Goal: Obtain resource: Obtain resource

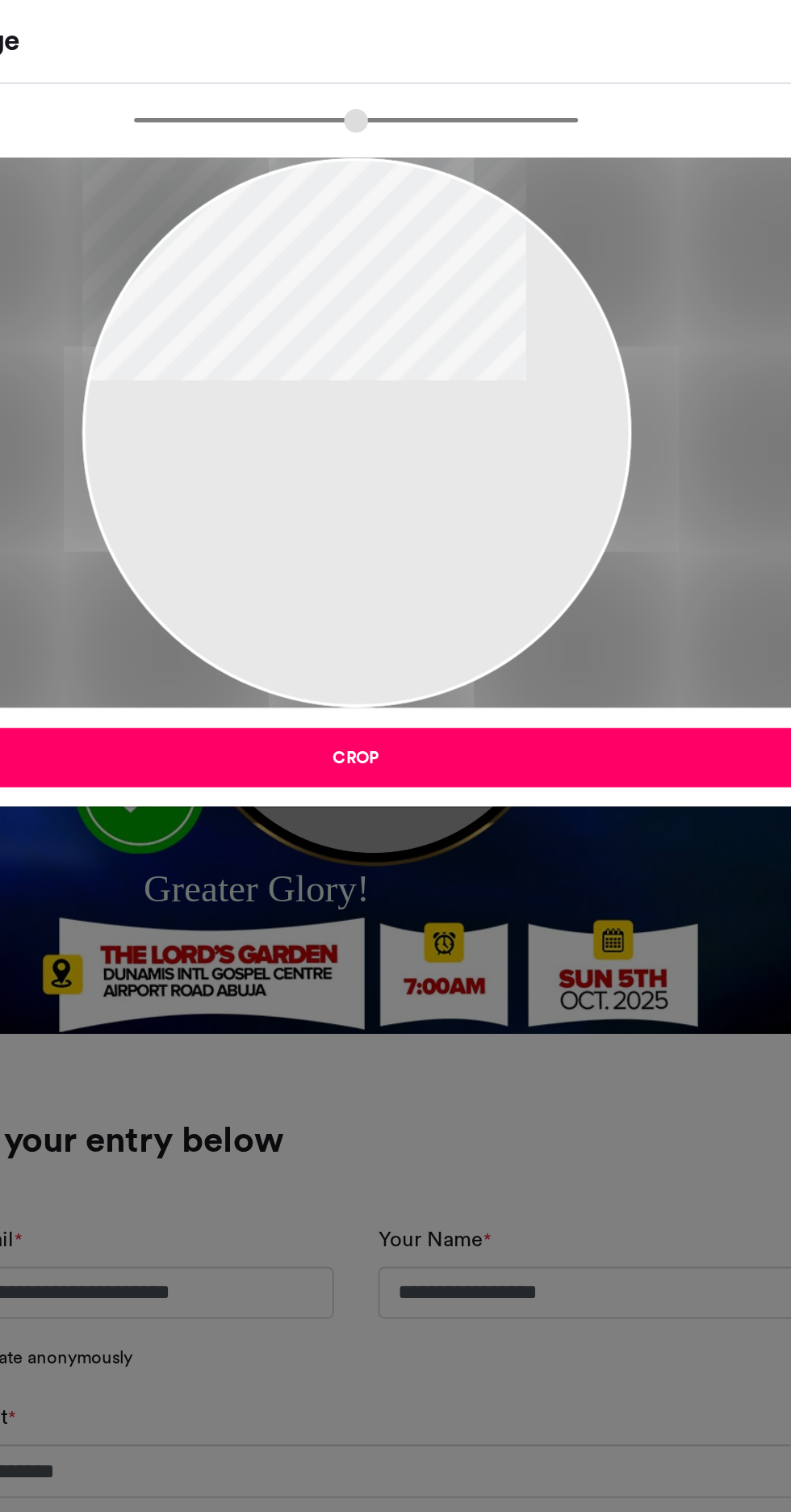
scroll to position [560, 0]
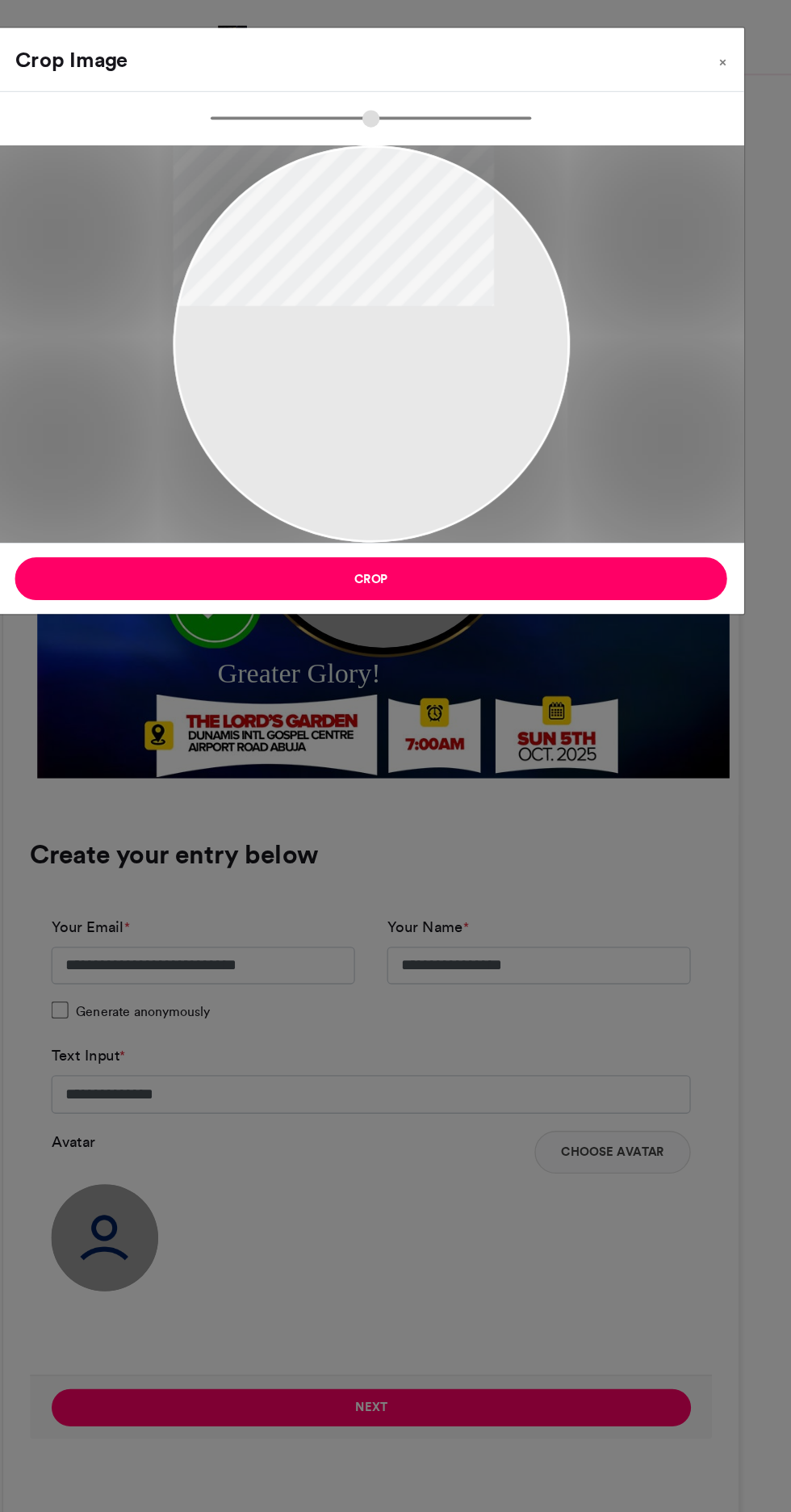
click at [585, 441] on button "Crop" at bounding box center [396, 437] width 538 height 33
click at [565, 443] on button "Crop" at bounding box center [396, 437] width 538 height 33
click at [425, 320] on div at bounding box center [396, 259] width 300 height 300
click at [306, 445] on button "Crop" at bounding box center [396, 437] width 538 height 33
click at [295, 1073] on div "Crop Image × Crop" at bounding box center [395, 756] width 791 height 1512
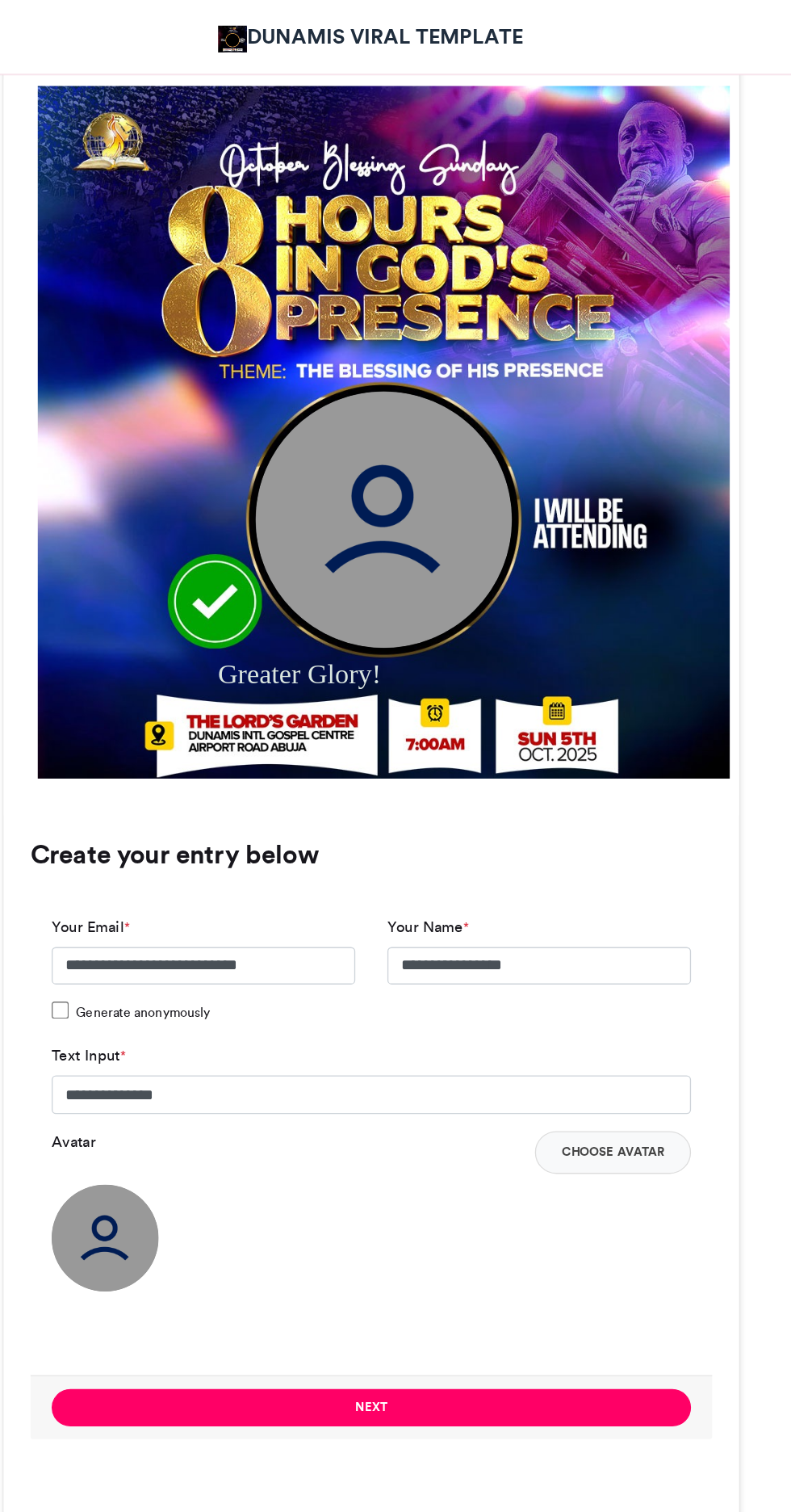
click at [310, 1076] on button "Next" at bounding box center [396, 1062] width 483 height 28
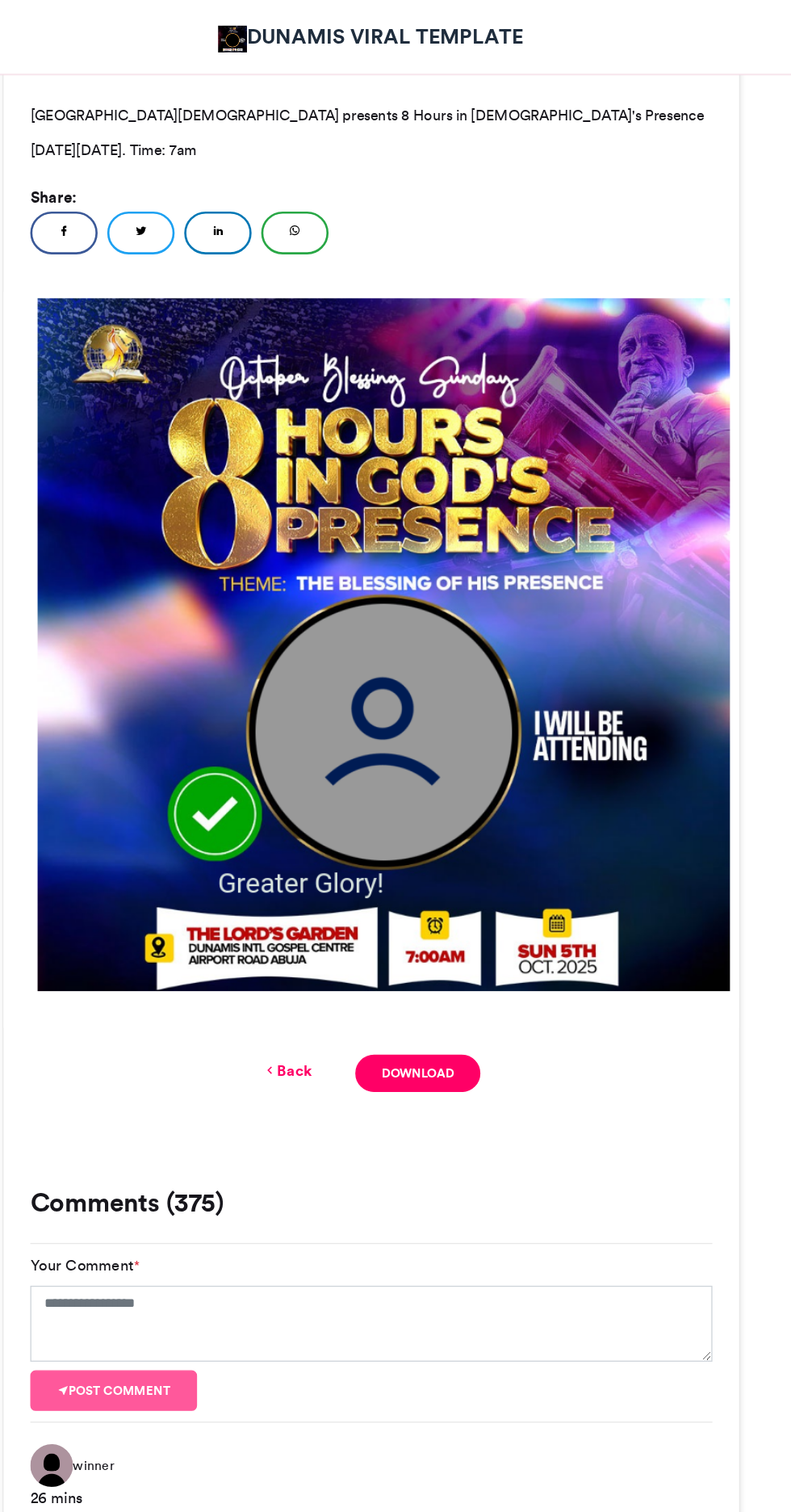
scroll to position [399, 0]
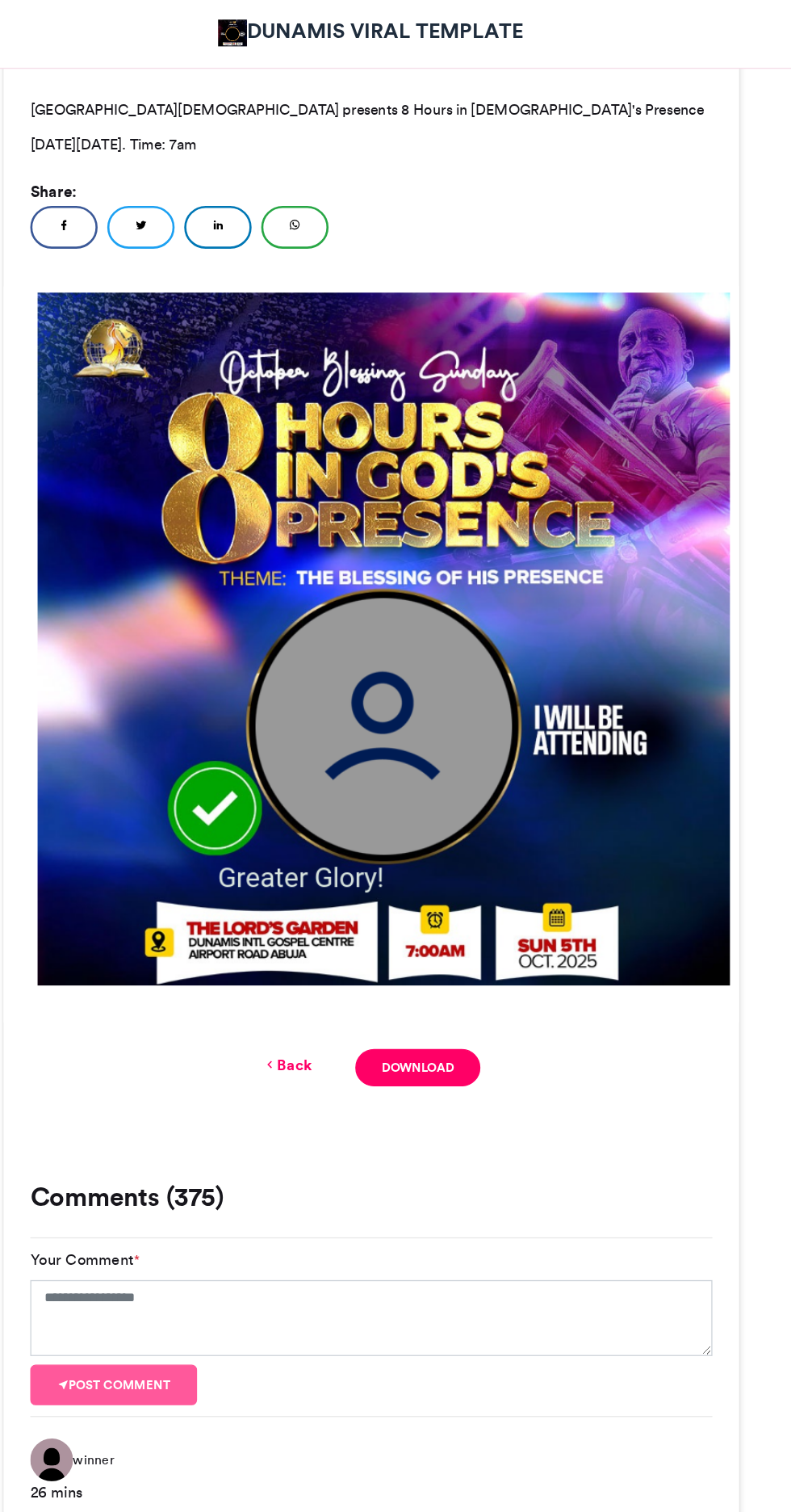
click at [318, 808] on icon at bounding box center [319, 808] width 11 height 15
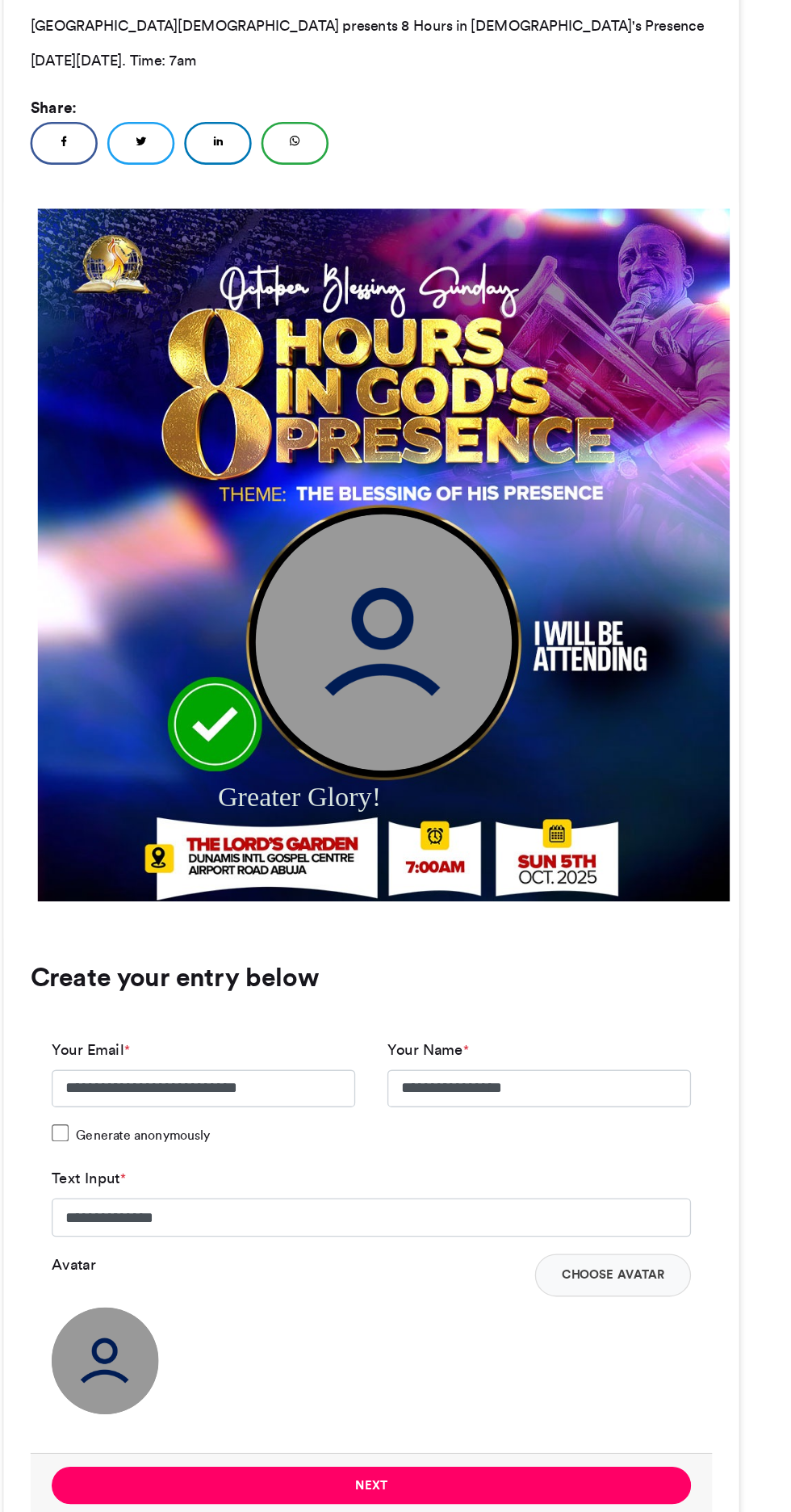
click at [610, 1042] on button "Choose Avatar" at bounding box center [577, 1031] width 118 height 33
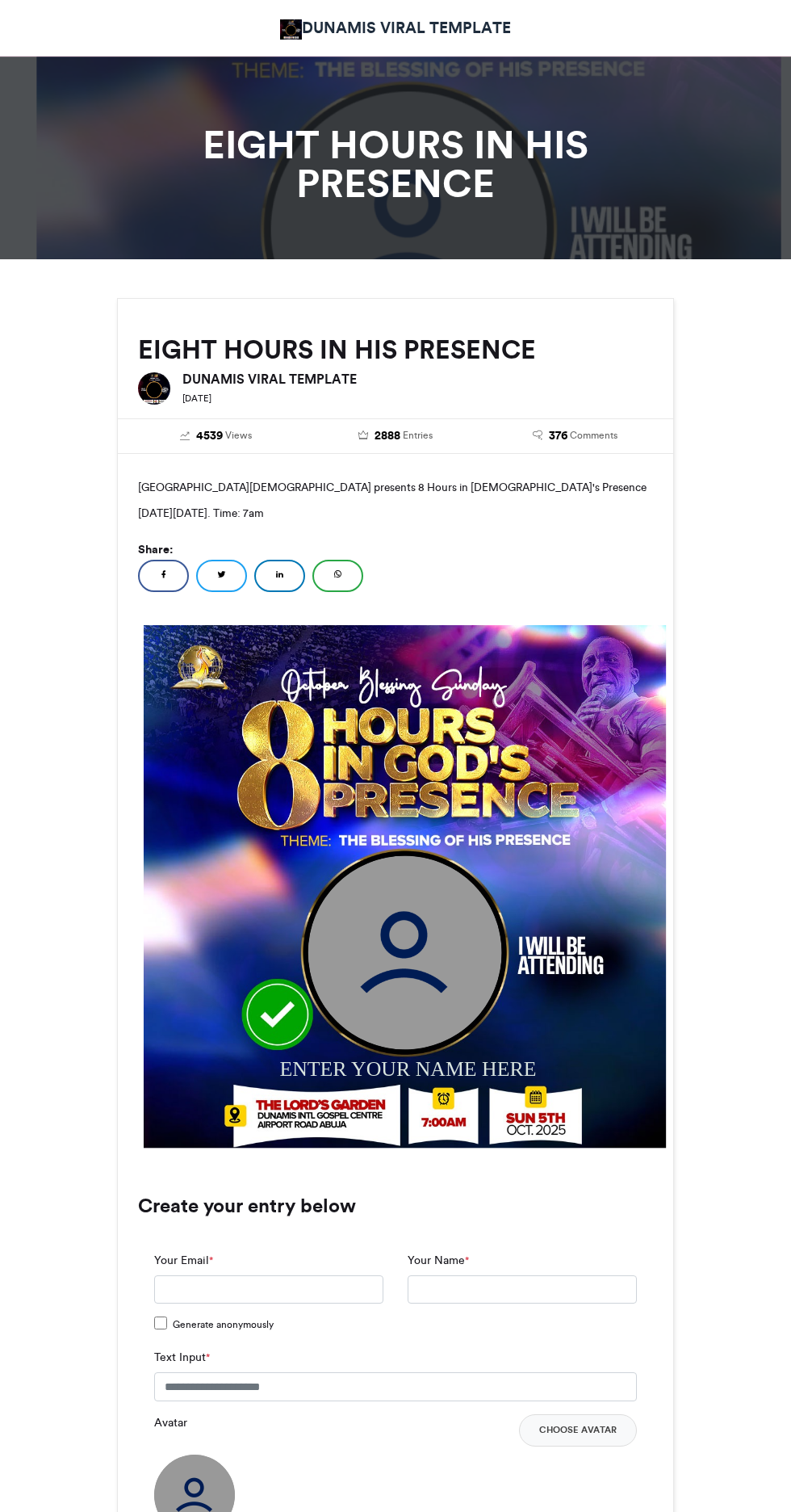
scroll to position [621, 0]
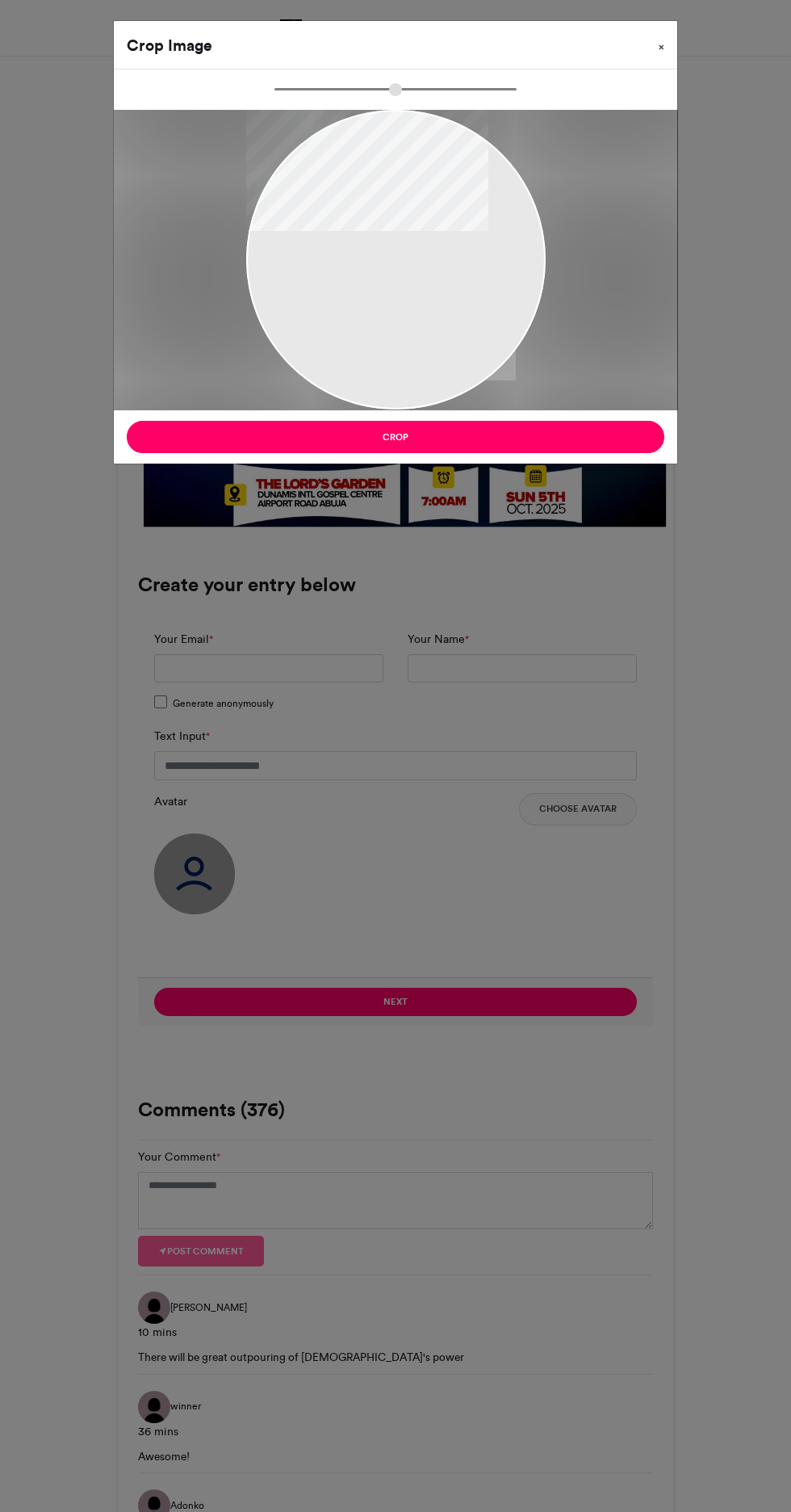
click at [671, 21] on button "×" at bounding box center [661, 43] width 32 height 46
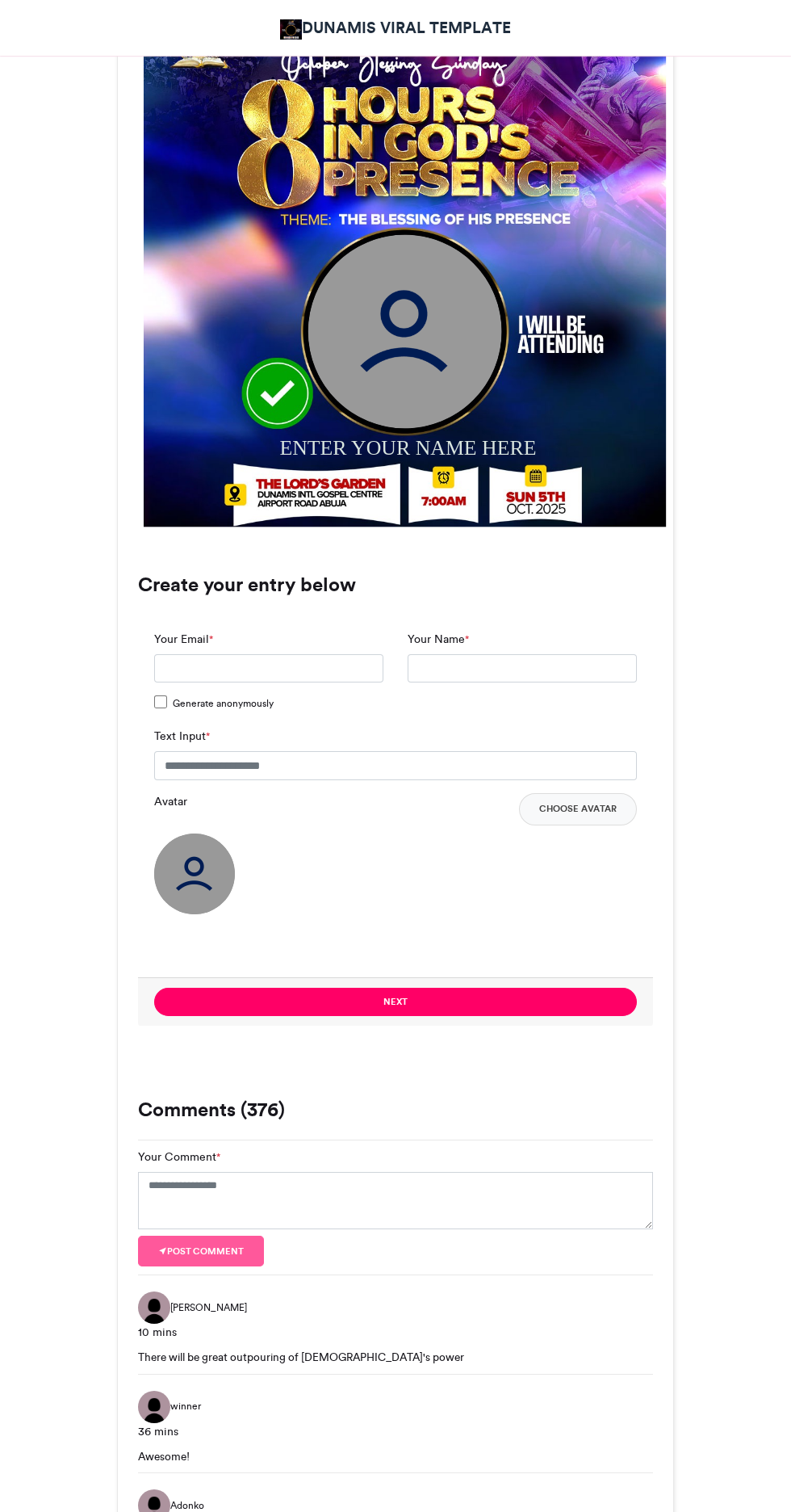
click at [602, 802] on button "Choose Avatar" at bounding box center [577, 809] width 118 height 33
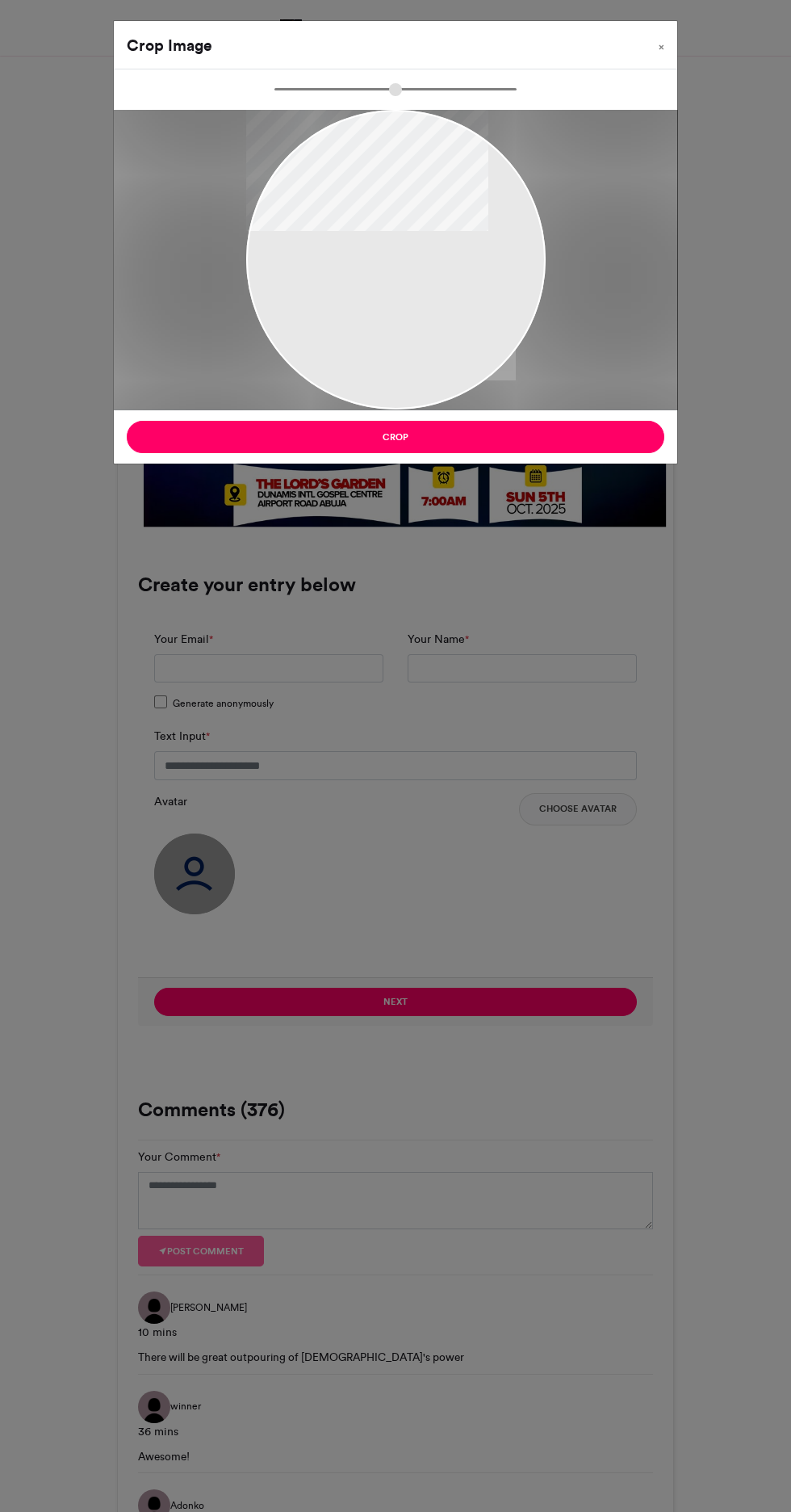
click at [577, 1149] on div "Crop Image × Crop" at bounding box center [395, 756] width 791 height 1512
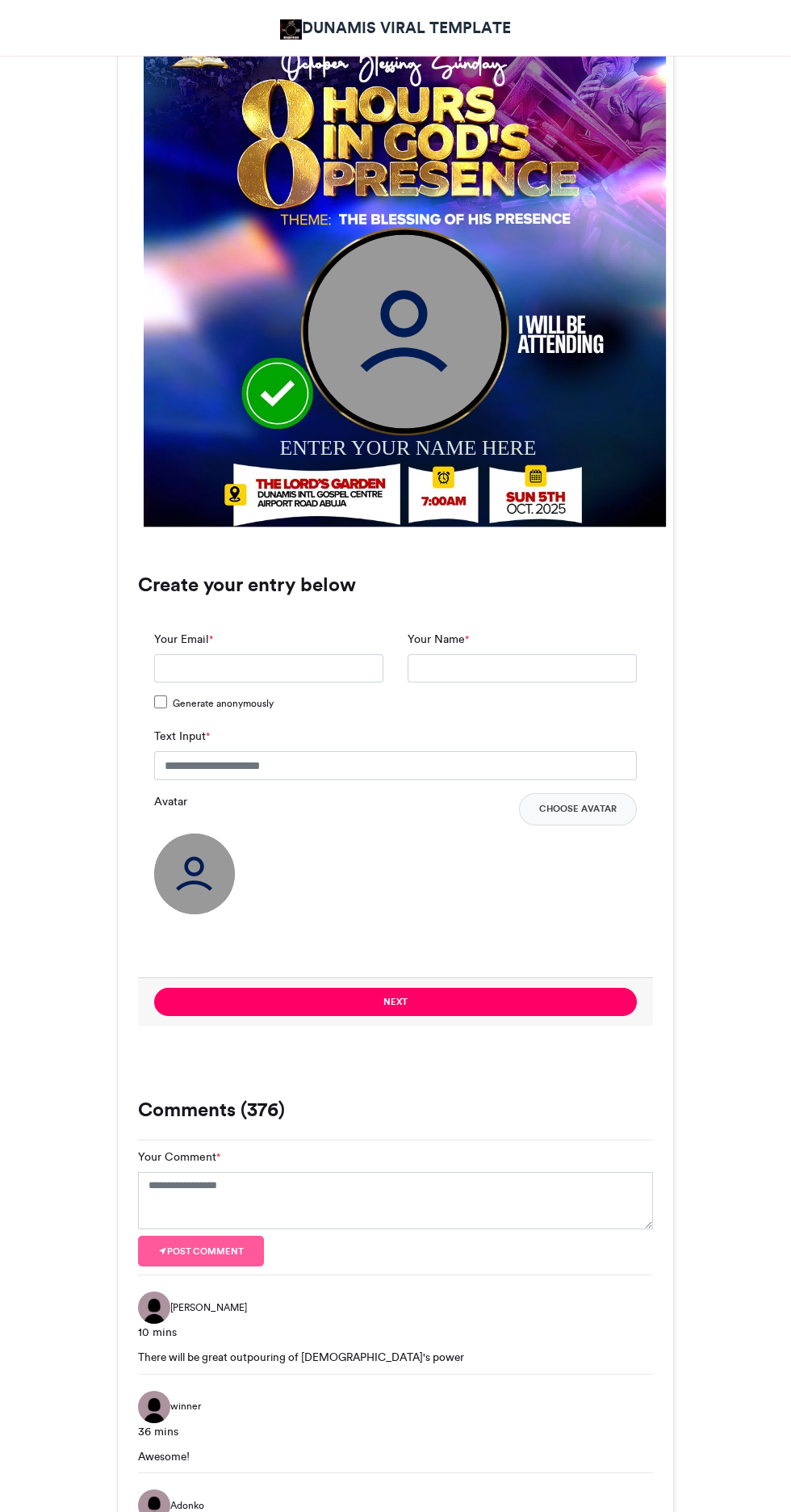
click at [604, 799] on button "Choose Avatar" at bounding box center [577, 809] width 118 height 33
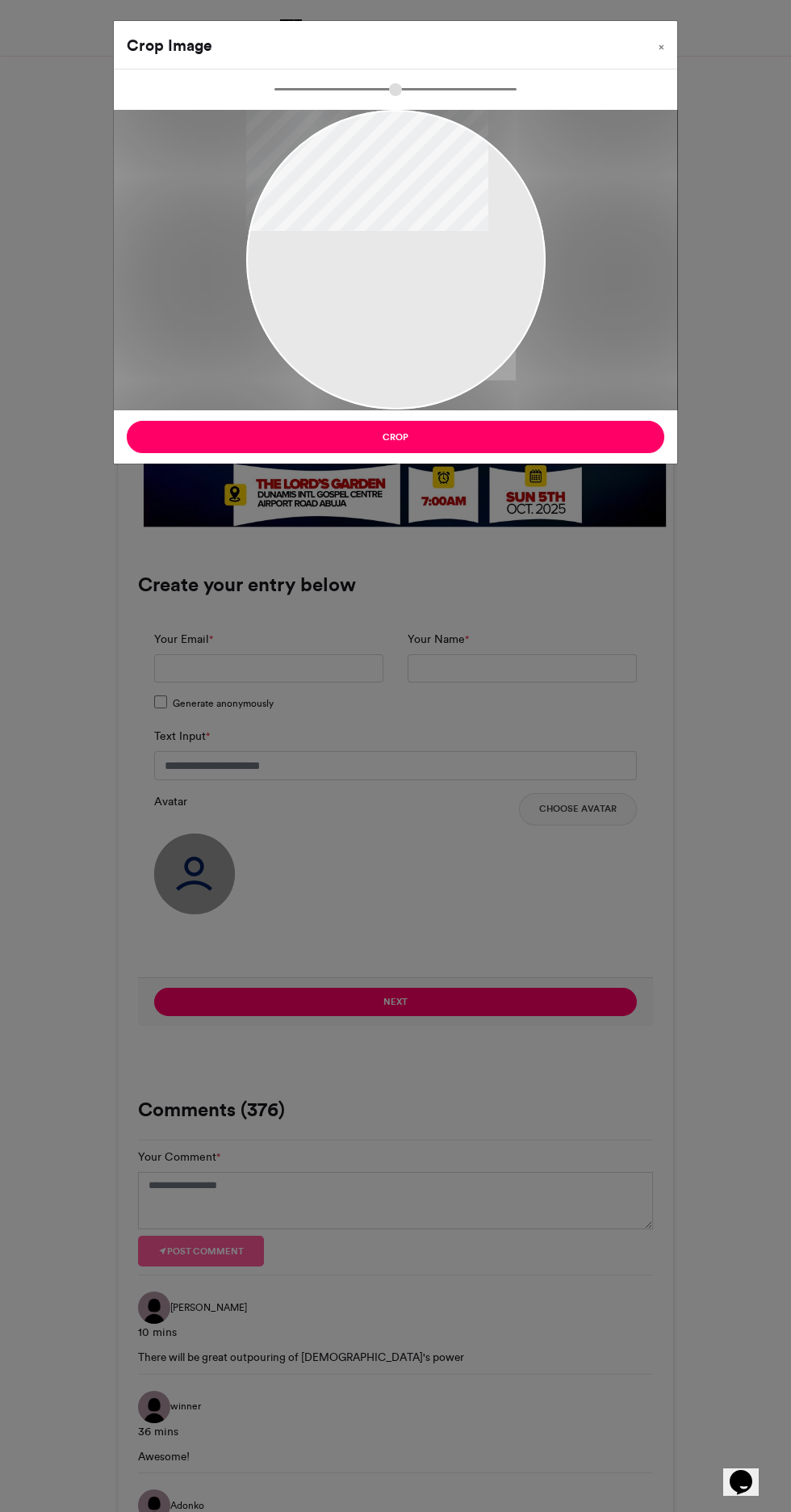
scroll to position [0, 0]
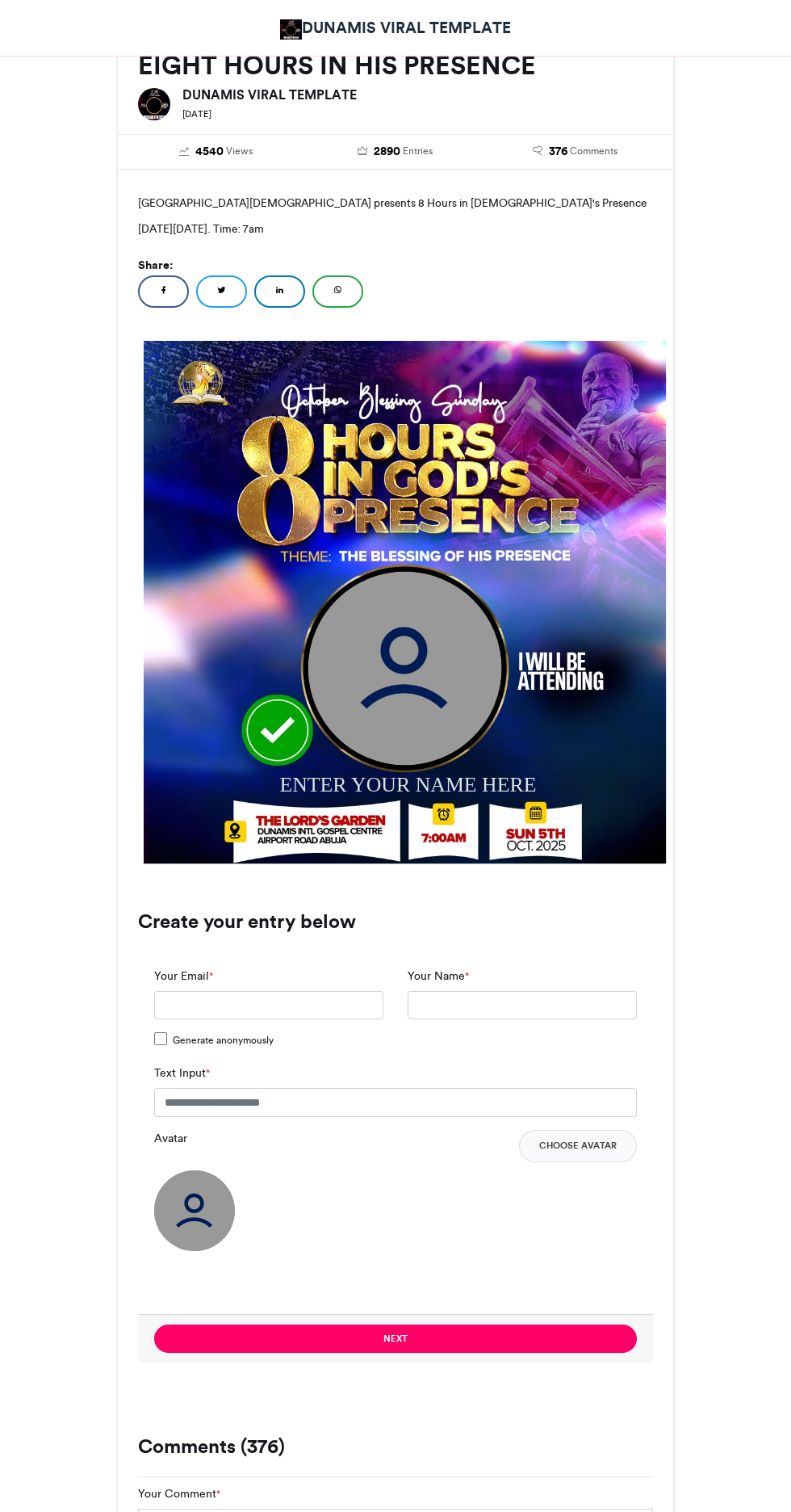
scroll to position [505, 0]
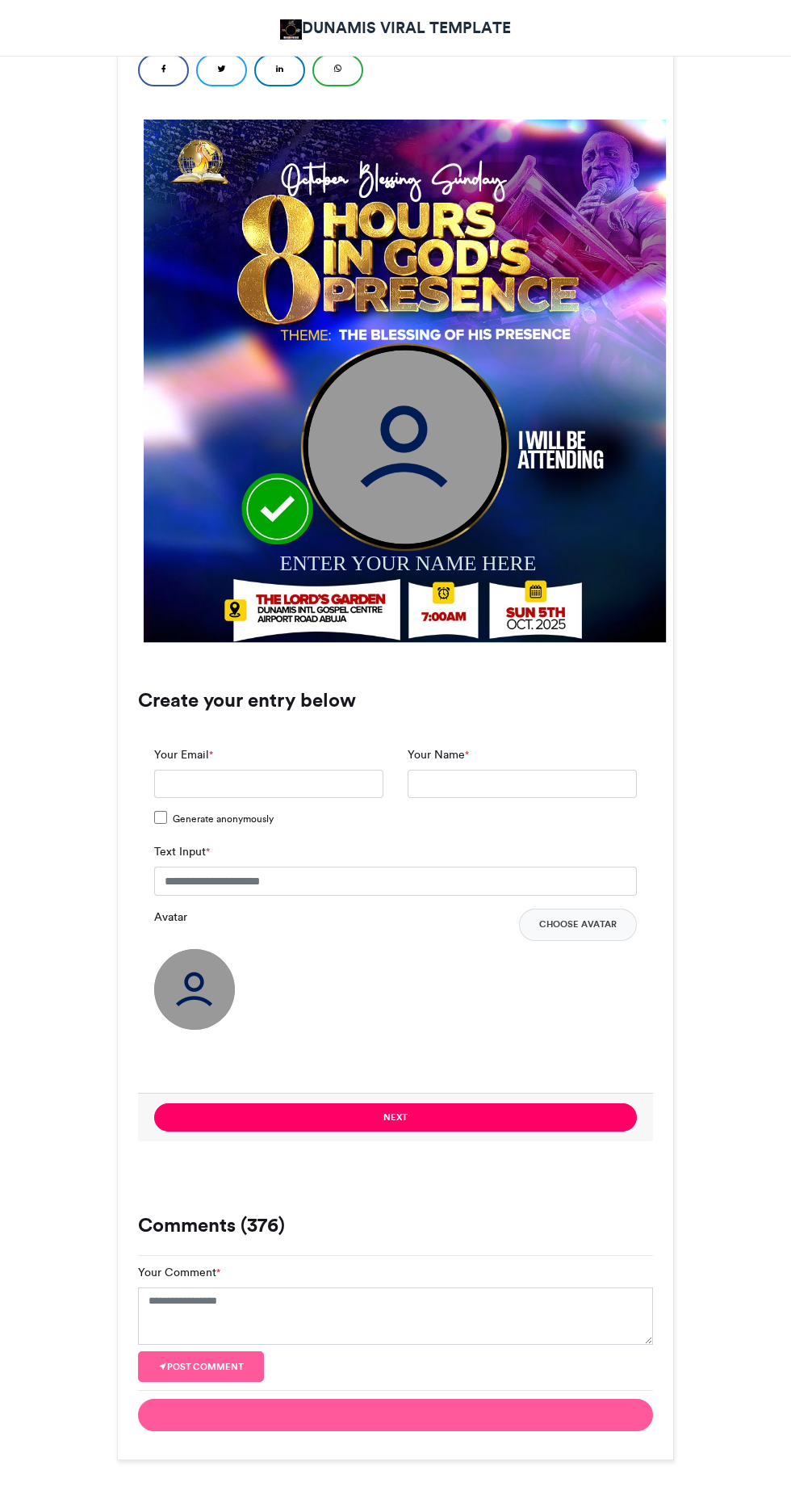
click at [565, 922] on button "Choose Avatar" at bounding box center [577, 924] width 118 height 33
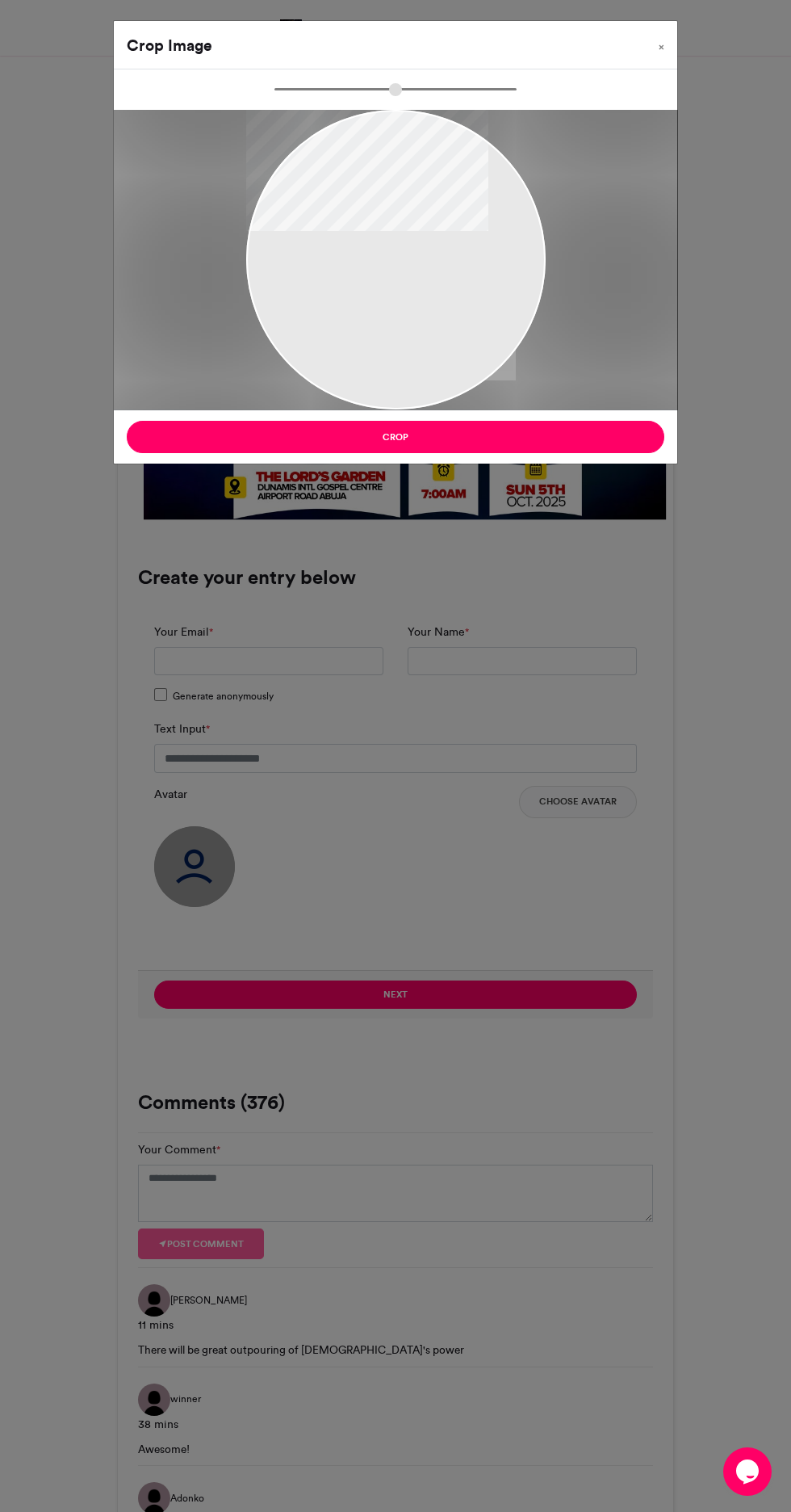
scroll to position [0, 0]
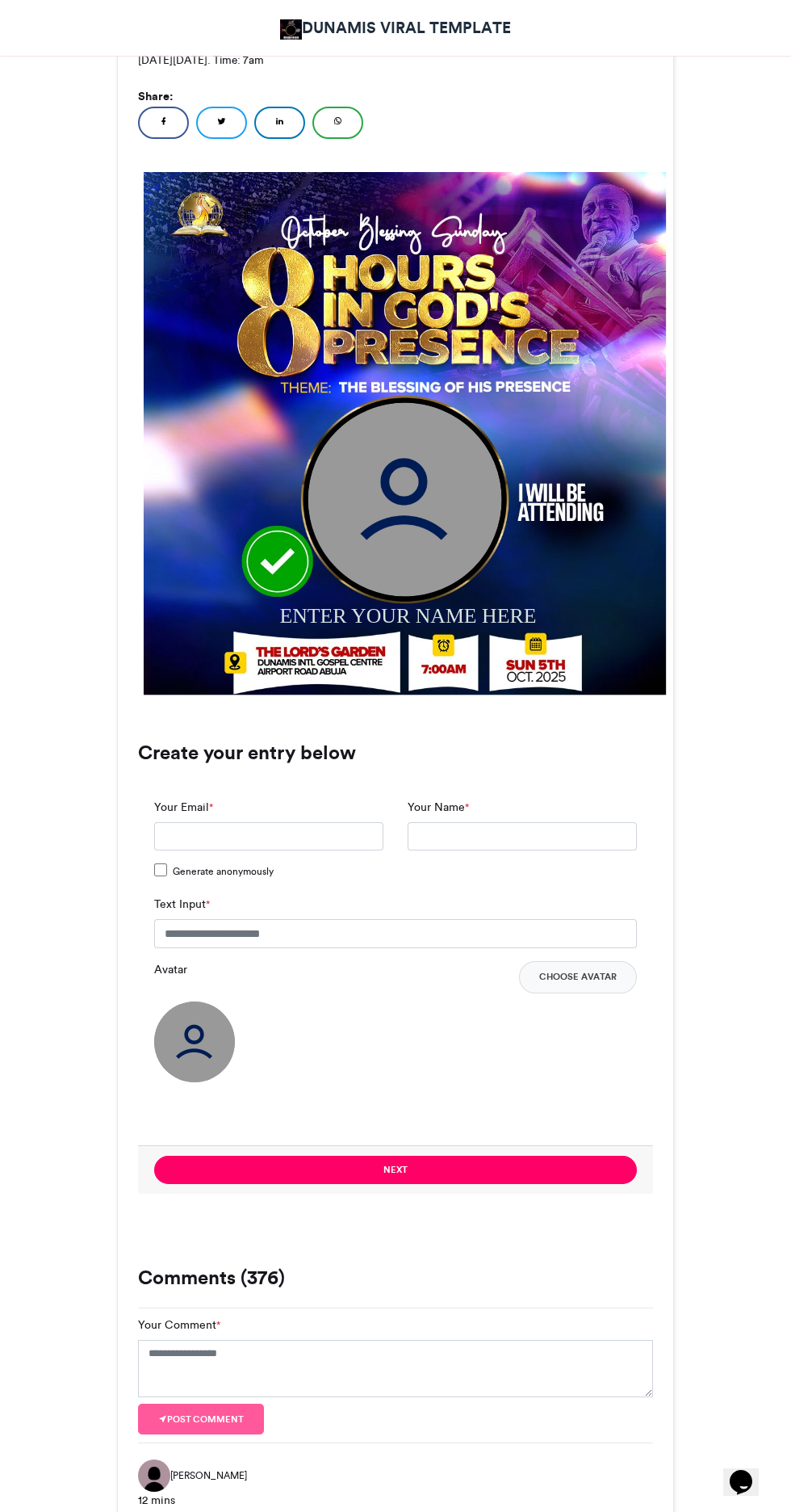
scroll to position [463, 0]
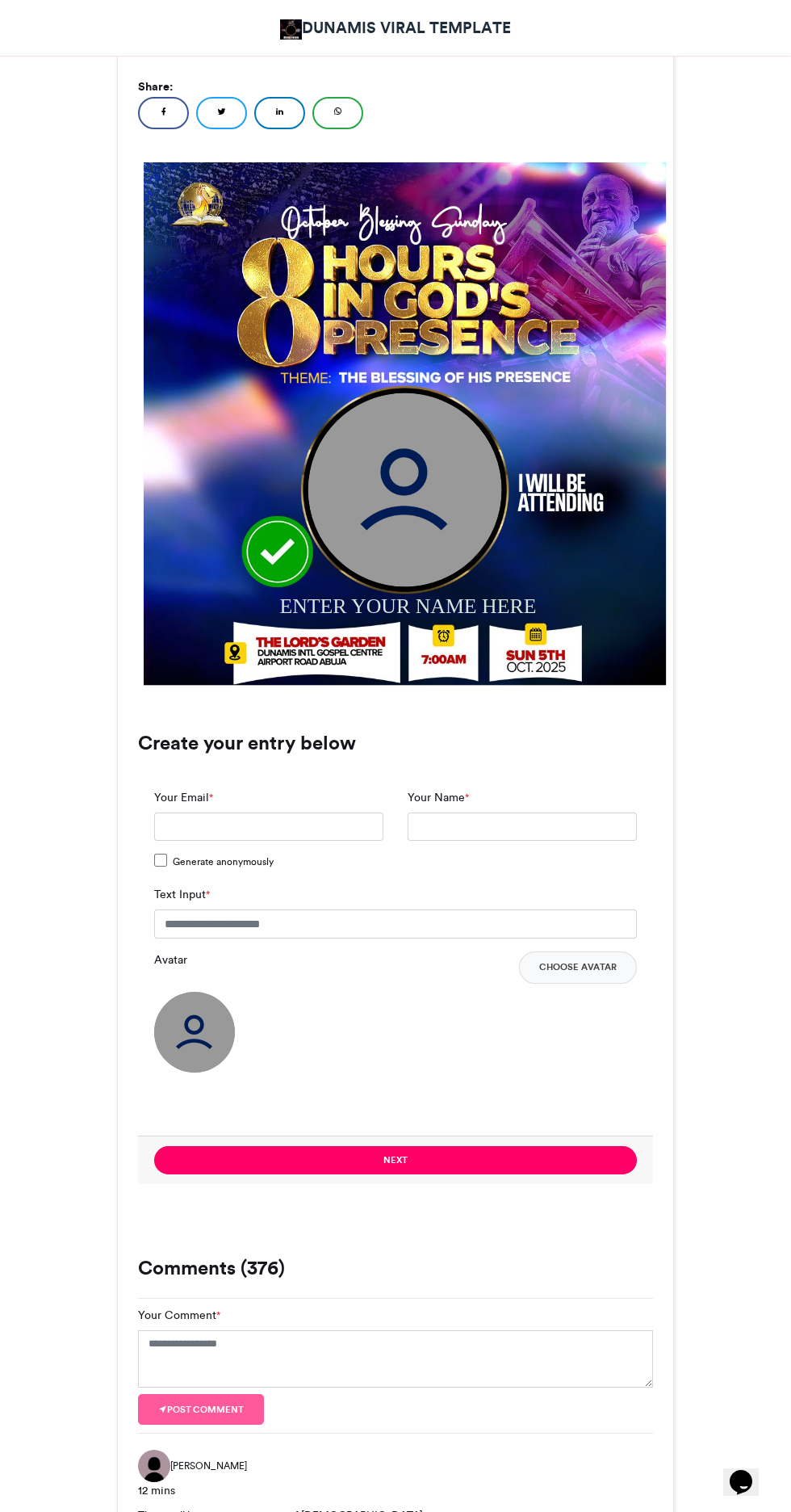
click at [596, 966] on button "Choose Avatar" at bounding box center [577, 967] width 118 height 33
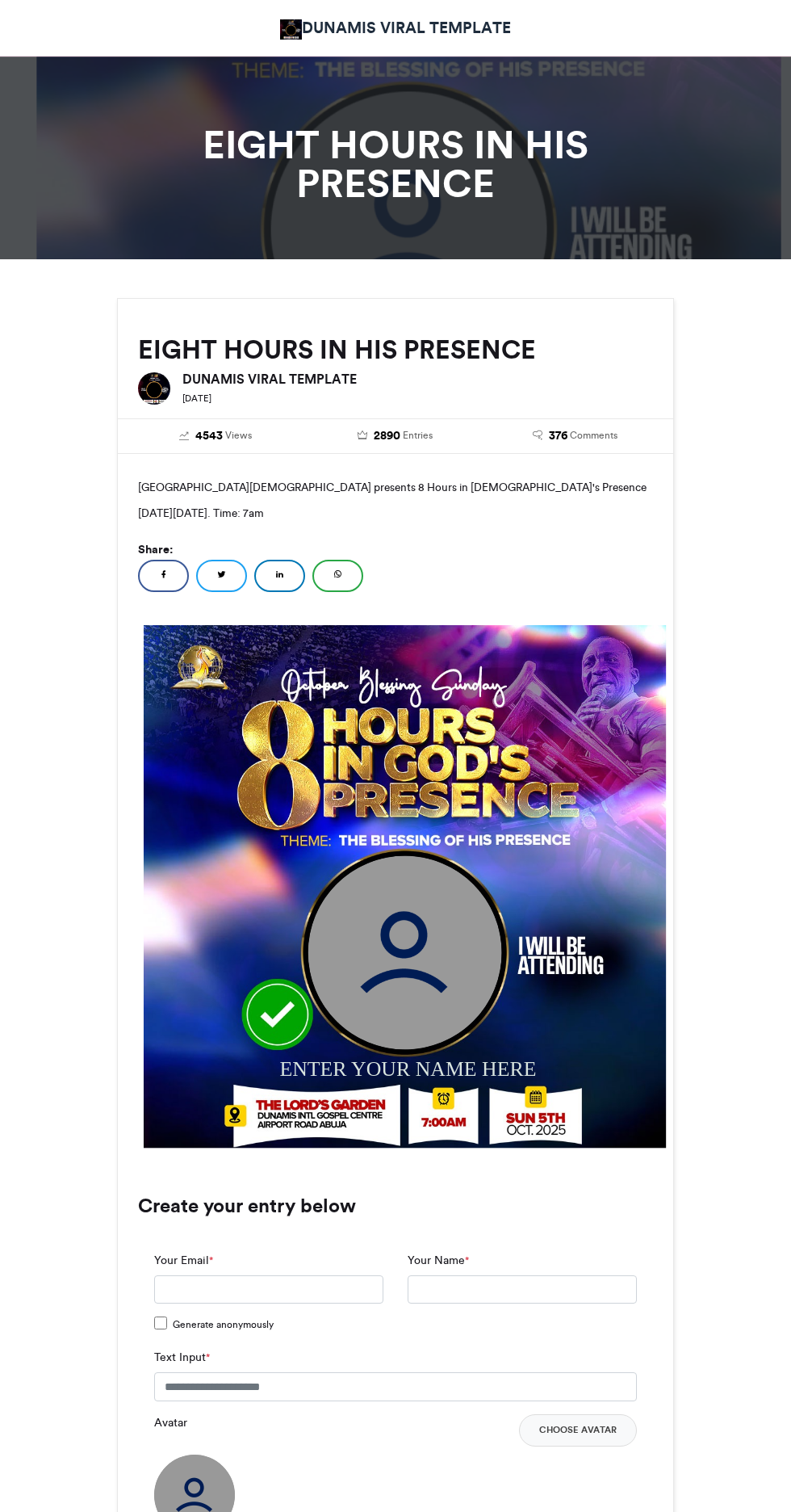
scroll to position [967, 0]
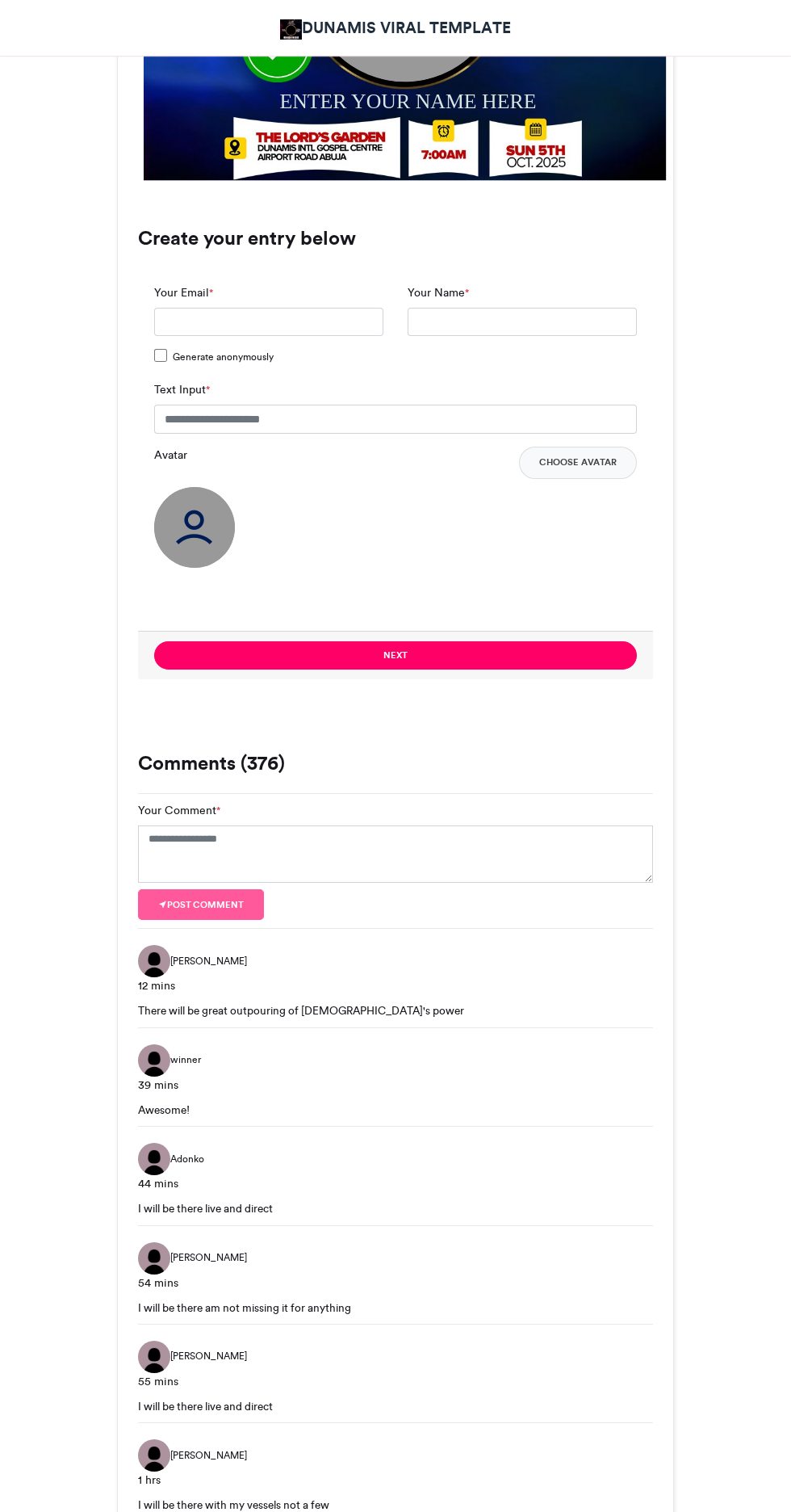
click at [604, 471] on button "Choose Avatar" at bounding box center [577, 463] width 118 height 33
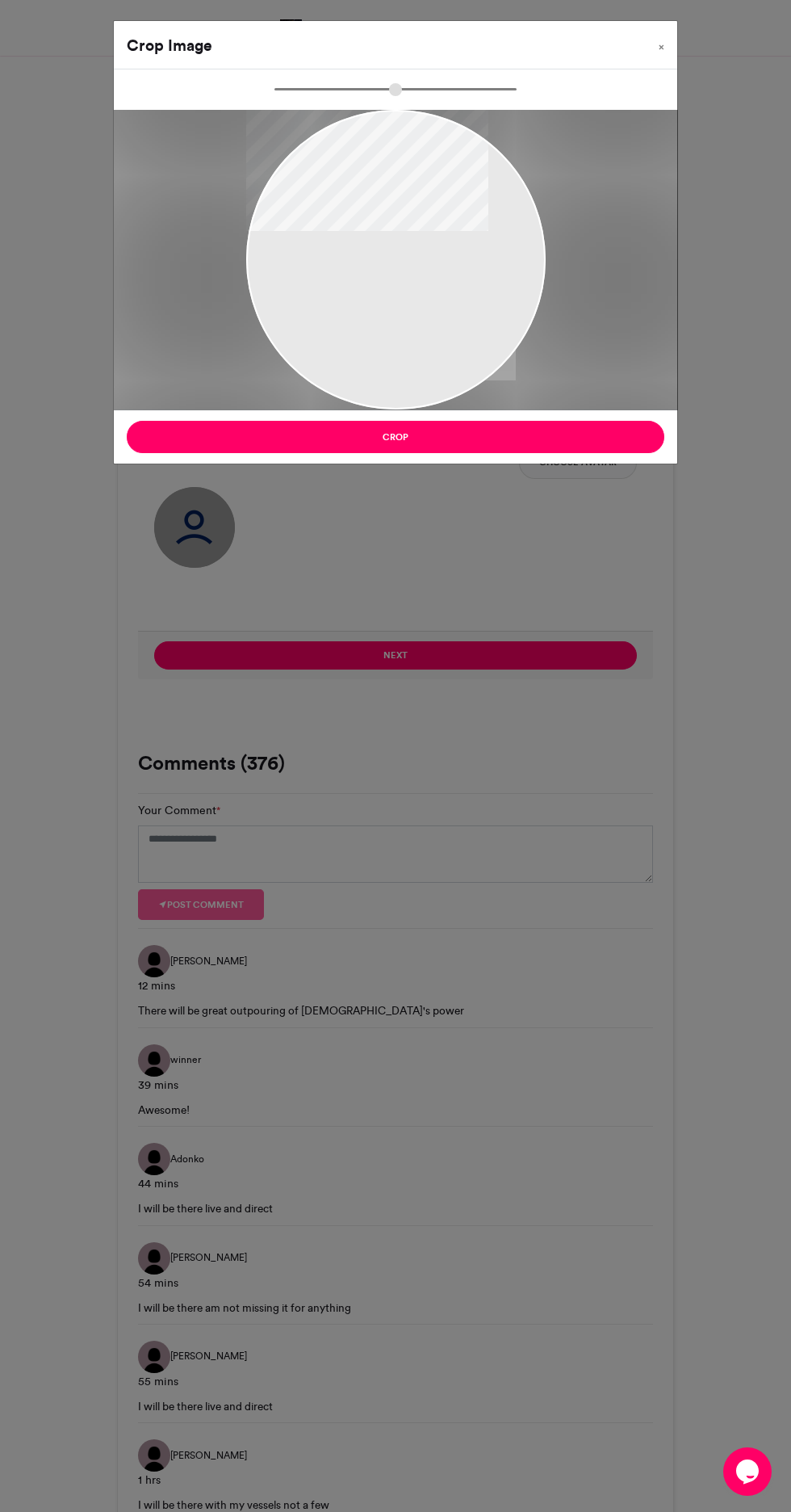
scroll to position [0, 0]
click at [259, 702] on div "Crop Image × Crop" at bounding box center [395, 756] width 791 height 1512
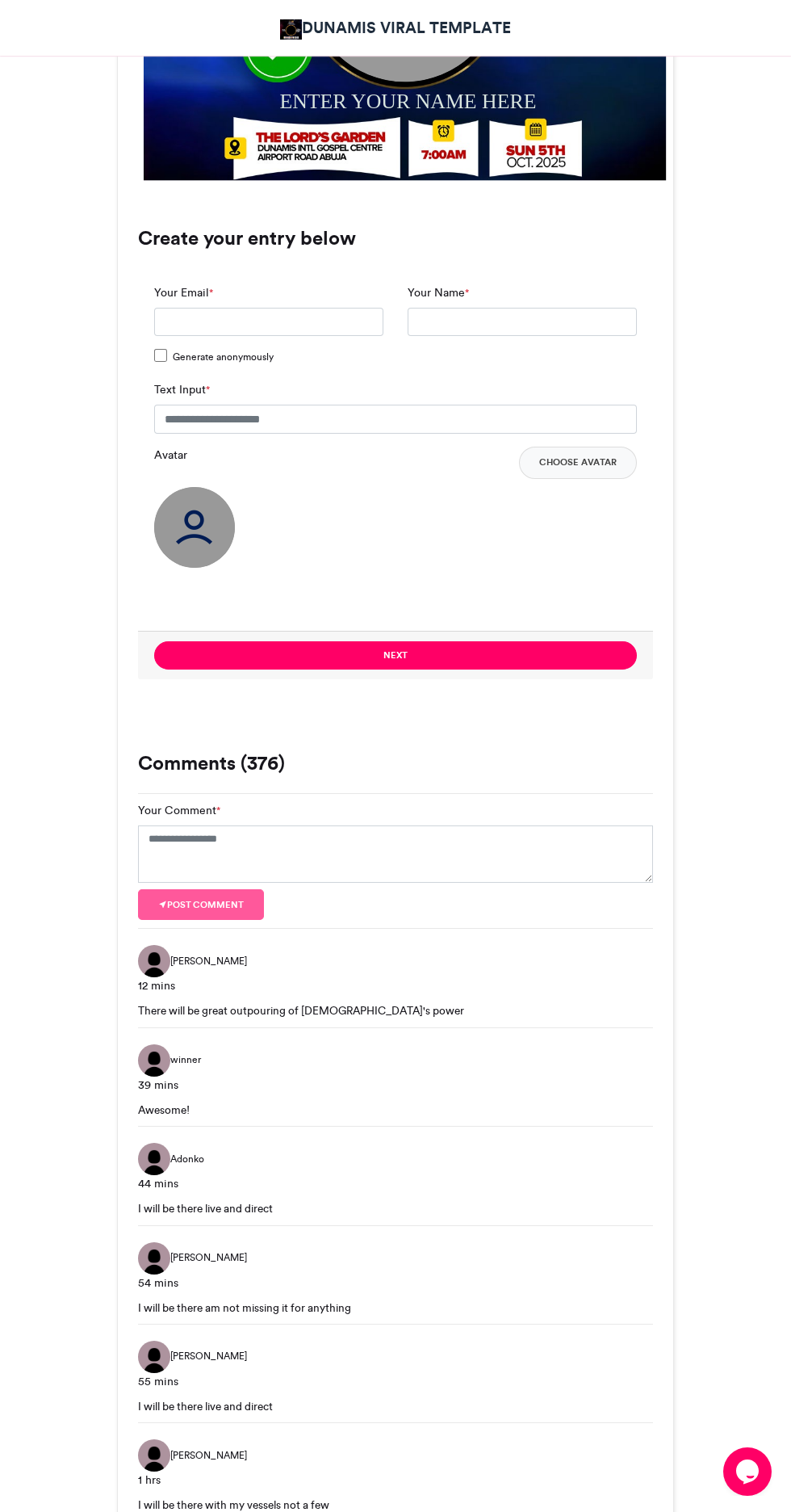
click at [605, 477] on button "Choose Avatar" at bounding box center [577, 463] width 118 height 33
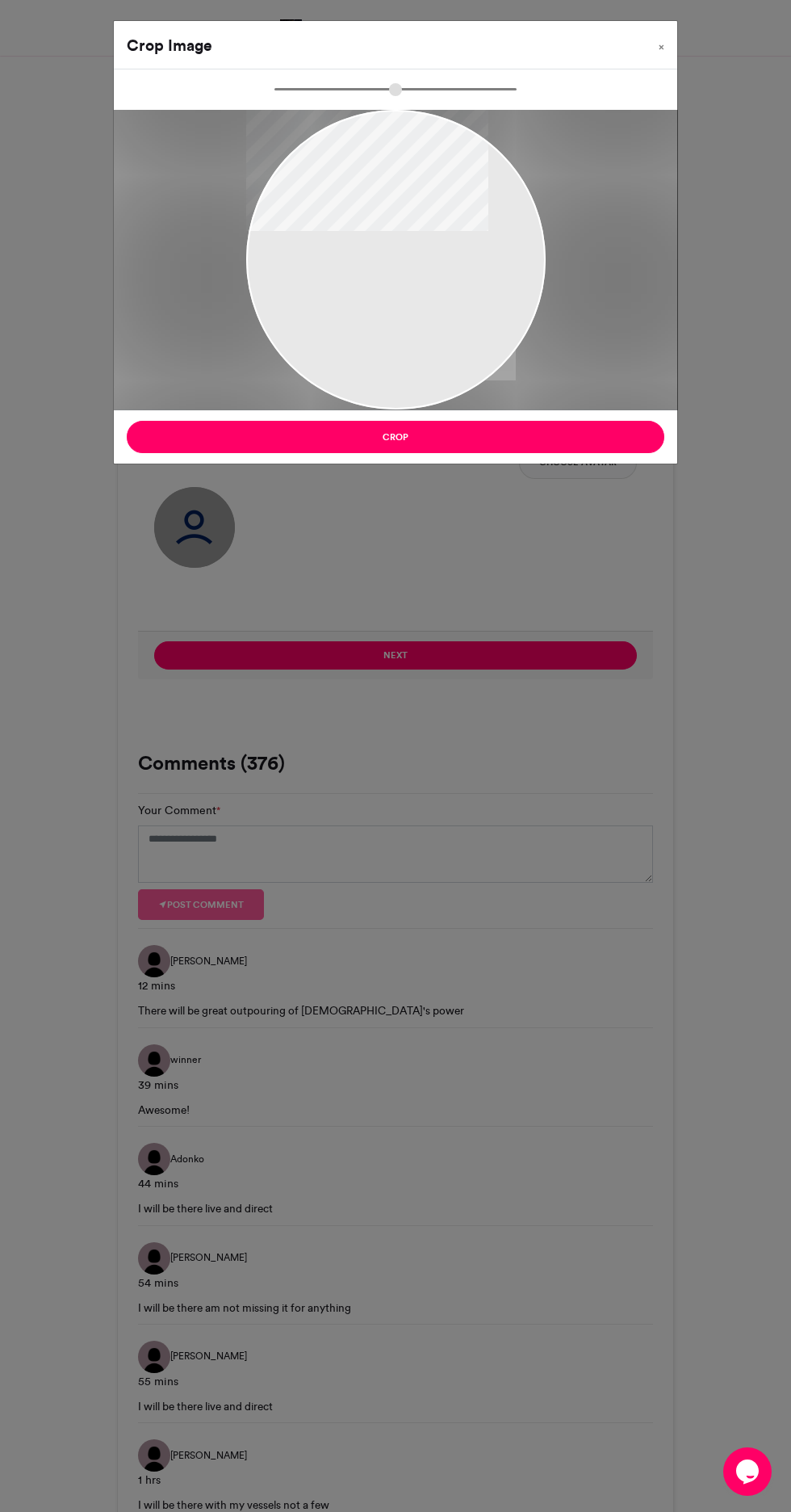
type input "******"
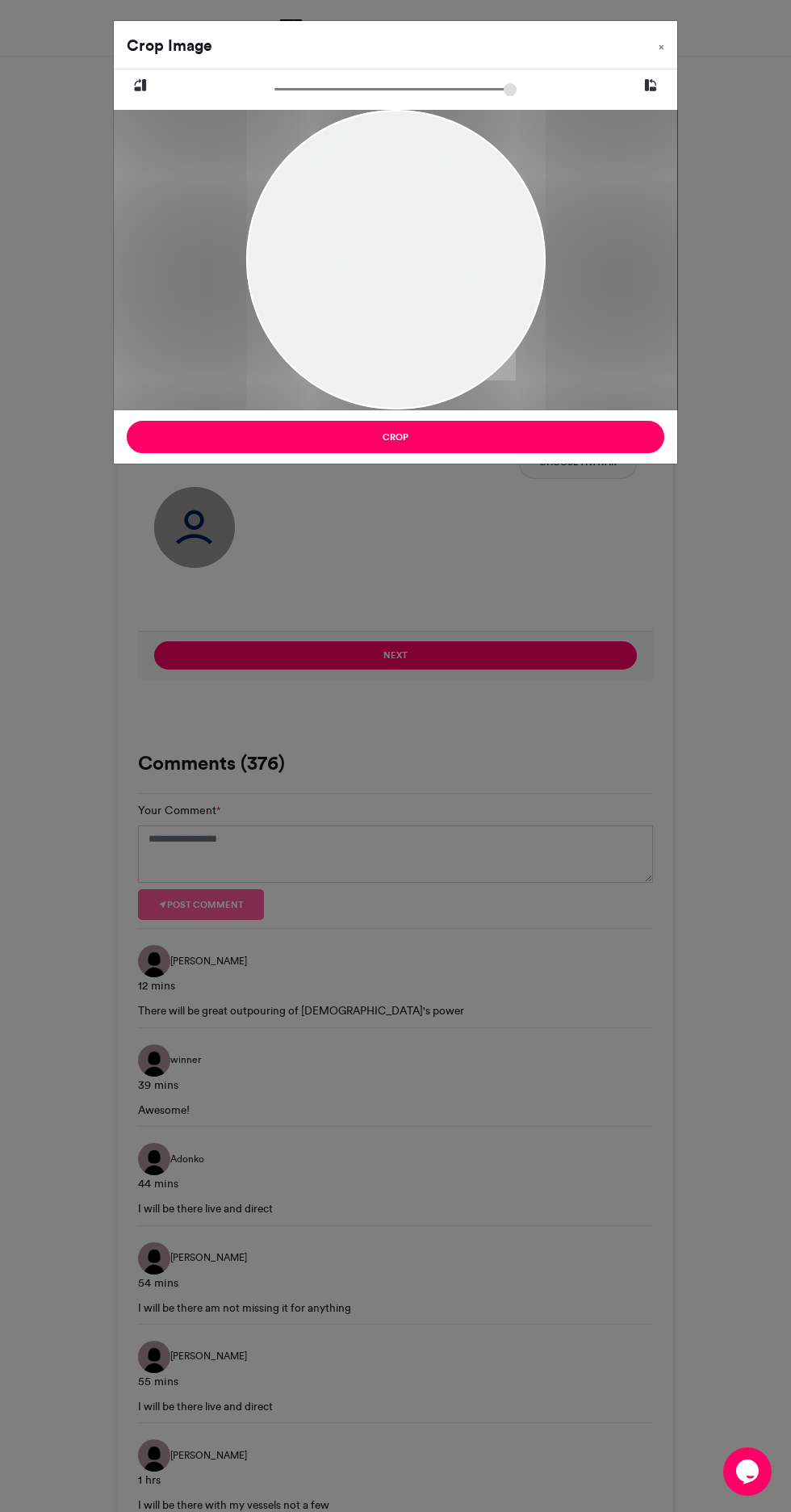
click at [623, 442] on button "Crop" at bounding box center [396, 437] width 538 height 33
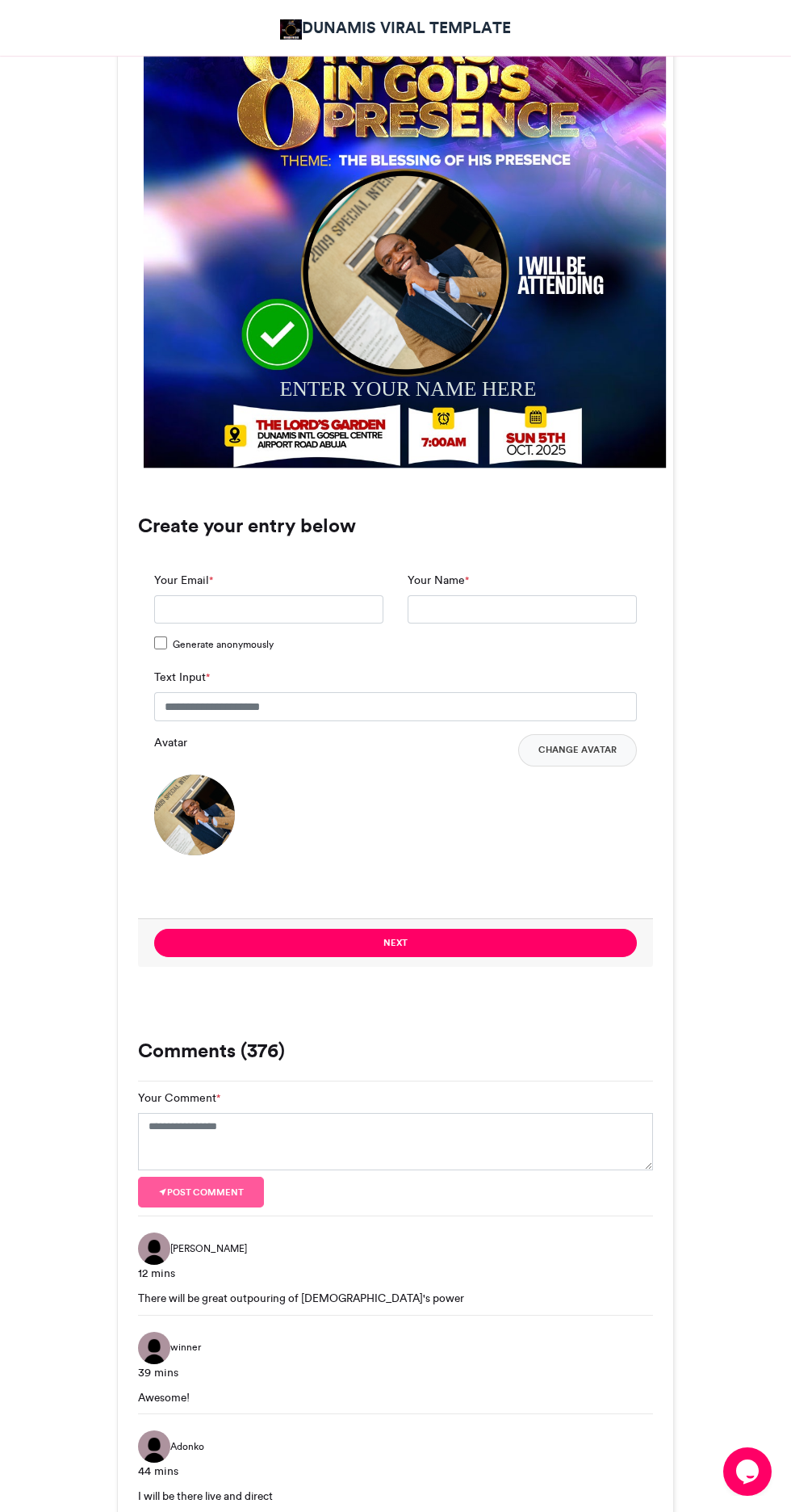
scroll to position [685, 0]
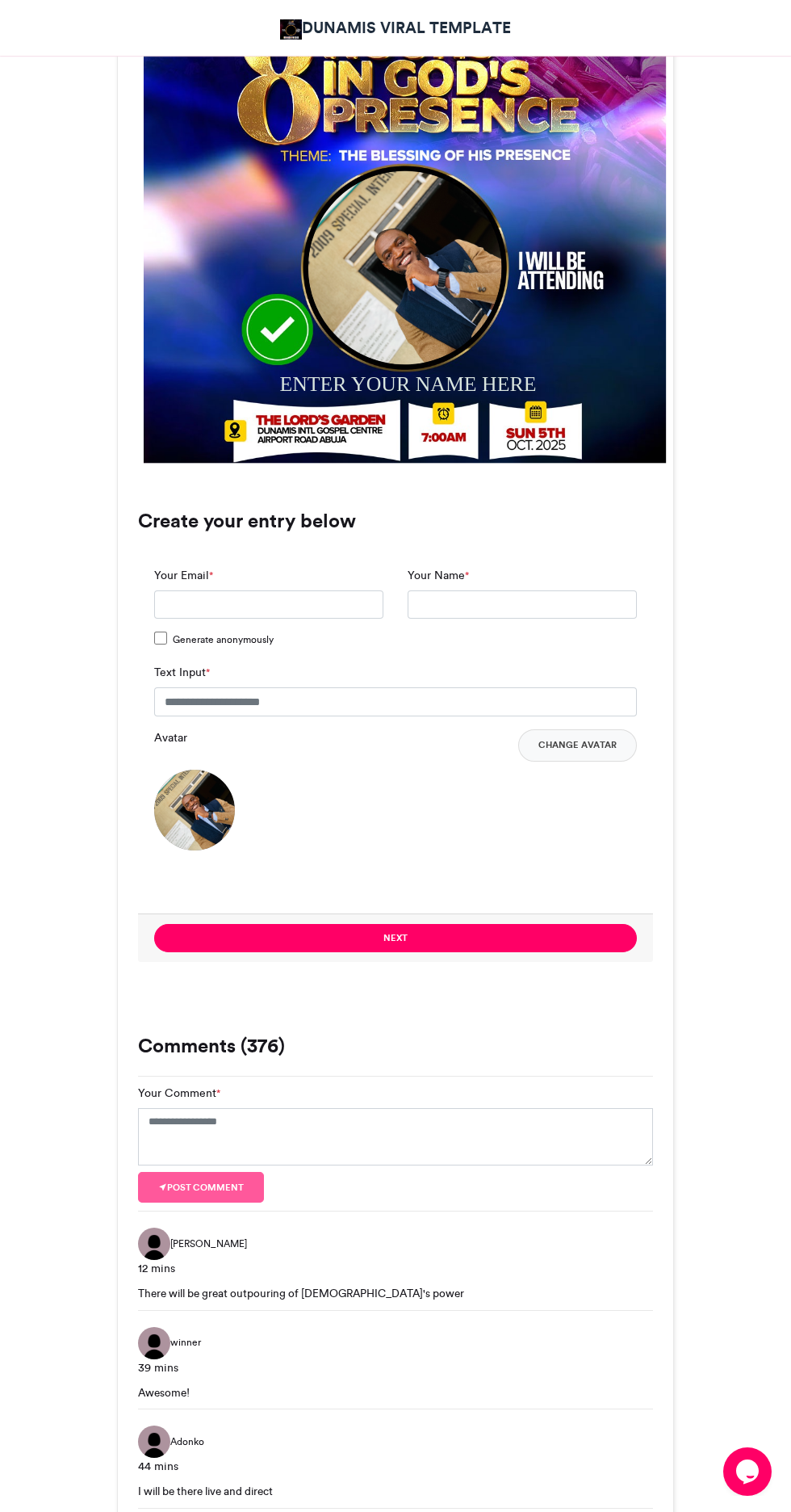
click at [265, 934] on button "Next" at bounding box center [396, 937] width 483 height 28
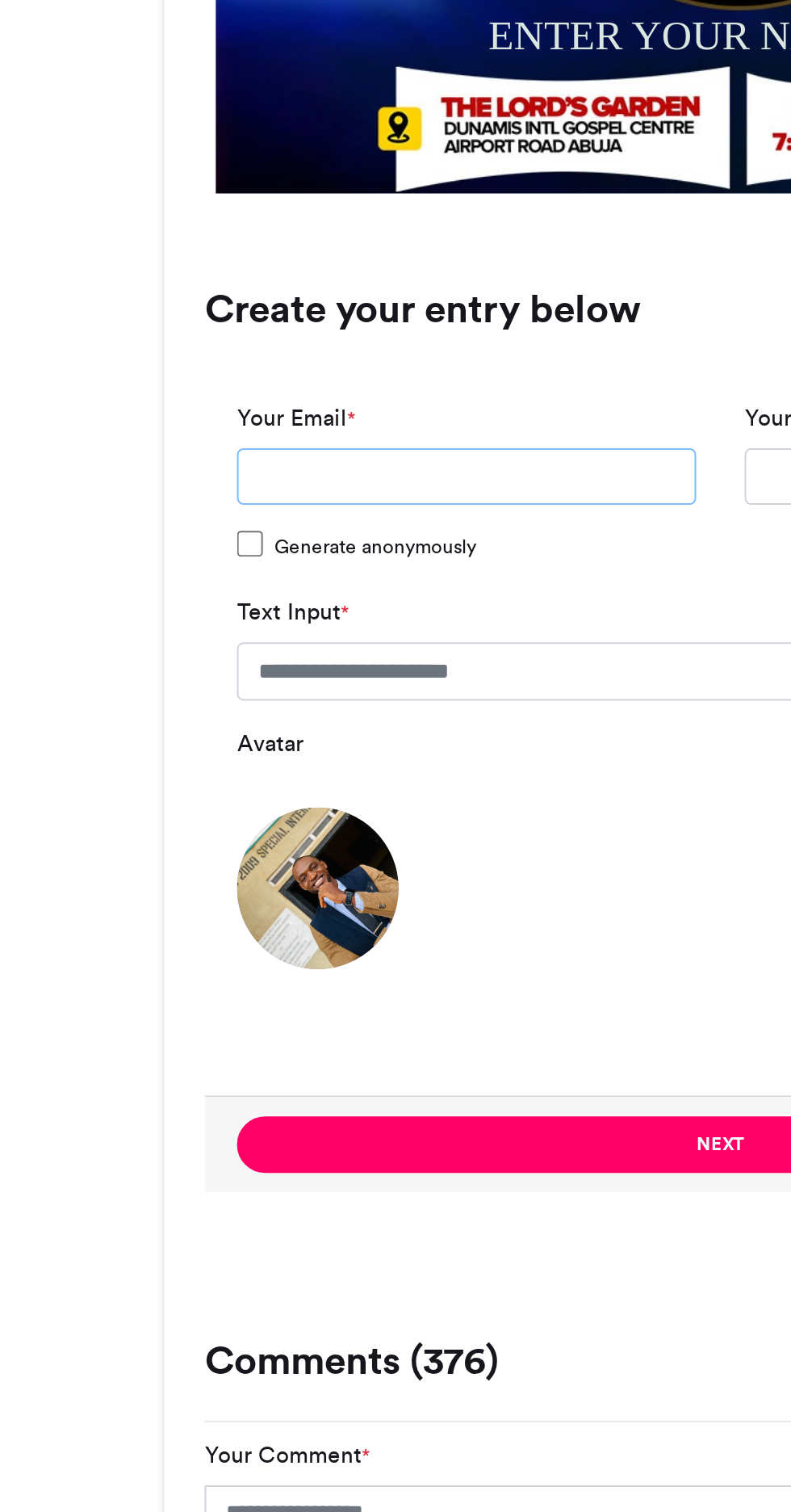
click at [165, 605] on input "Your Email *" at bounding box center [269, 605] width 229 height 29
click at [306, 603] on input "Your Email *" at bounding box center [269, 605] width 229 height 29
type input "**********"
click at [411, 602] on input "Your Name *" at bounding box center [522, 605] width 229 height 29
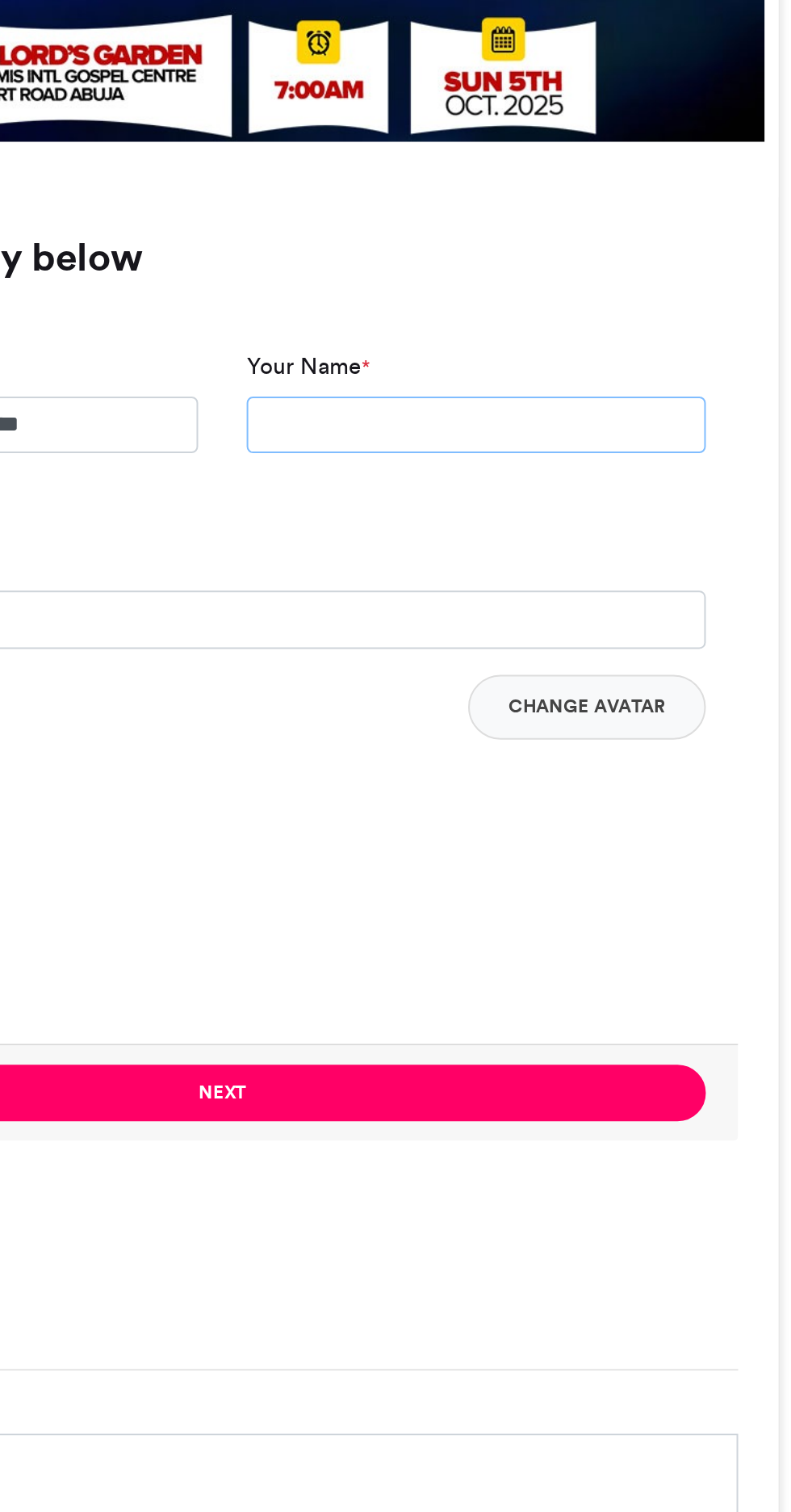
scroll to position [684, 0]
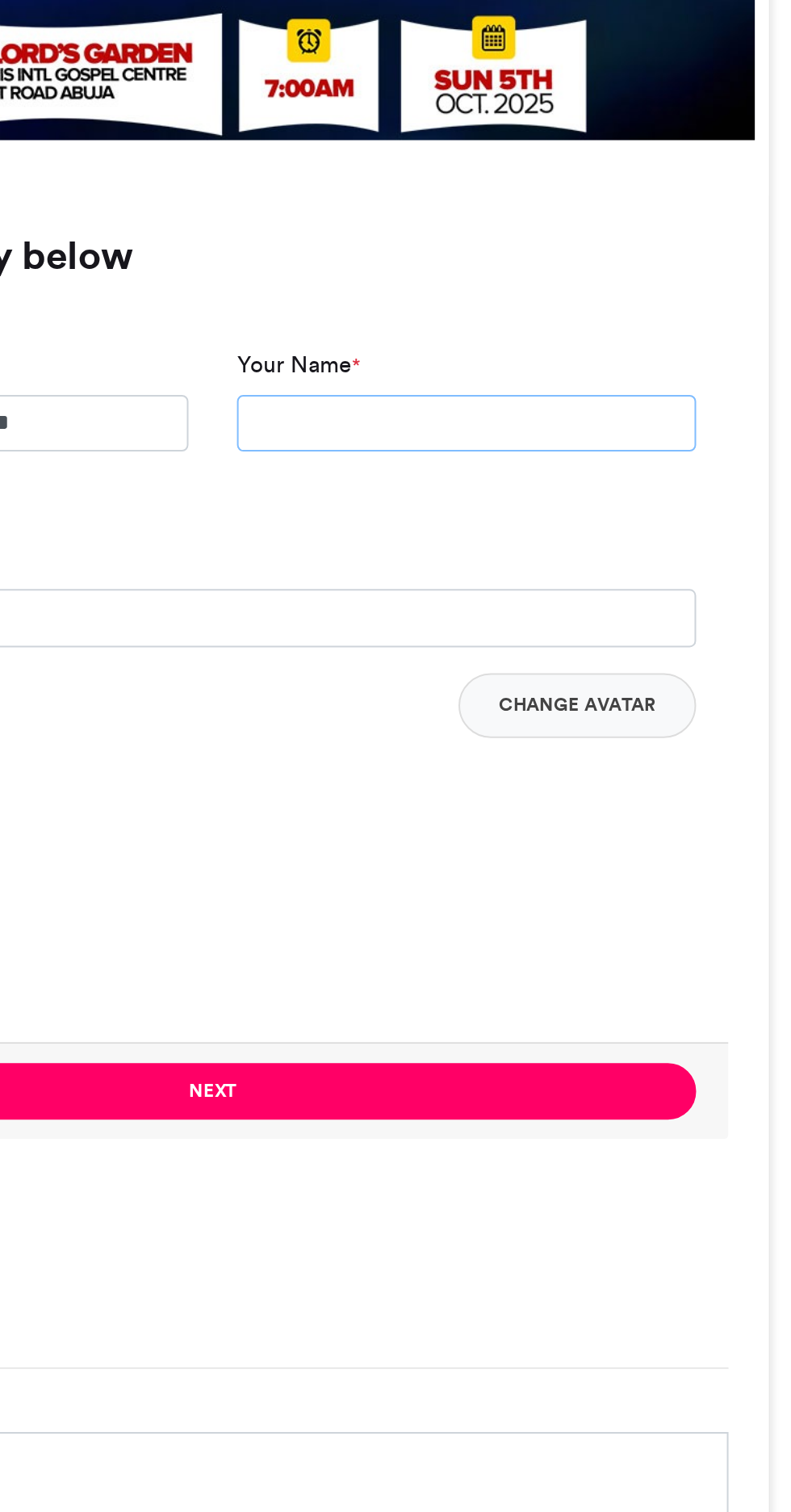
type input "**********"
click at [356, 697] on input "Text Input *" at bounding box center [396, 702] width 483 height 29
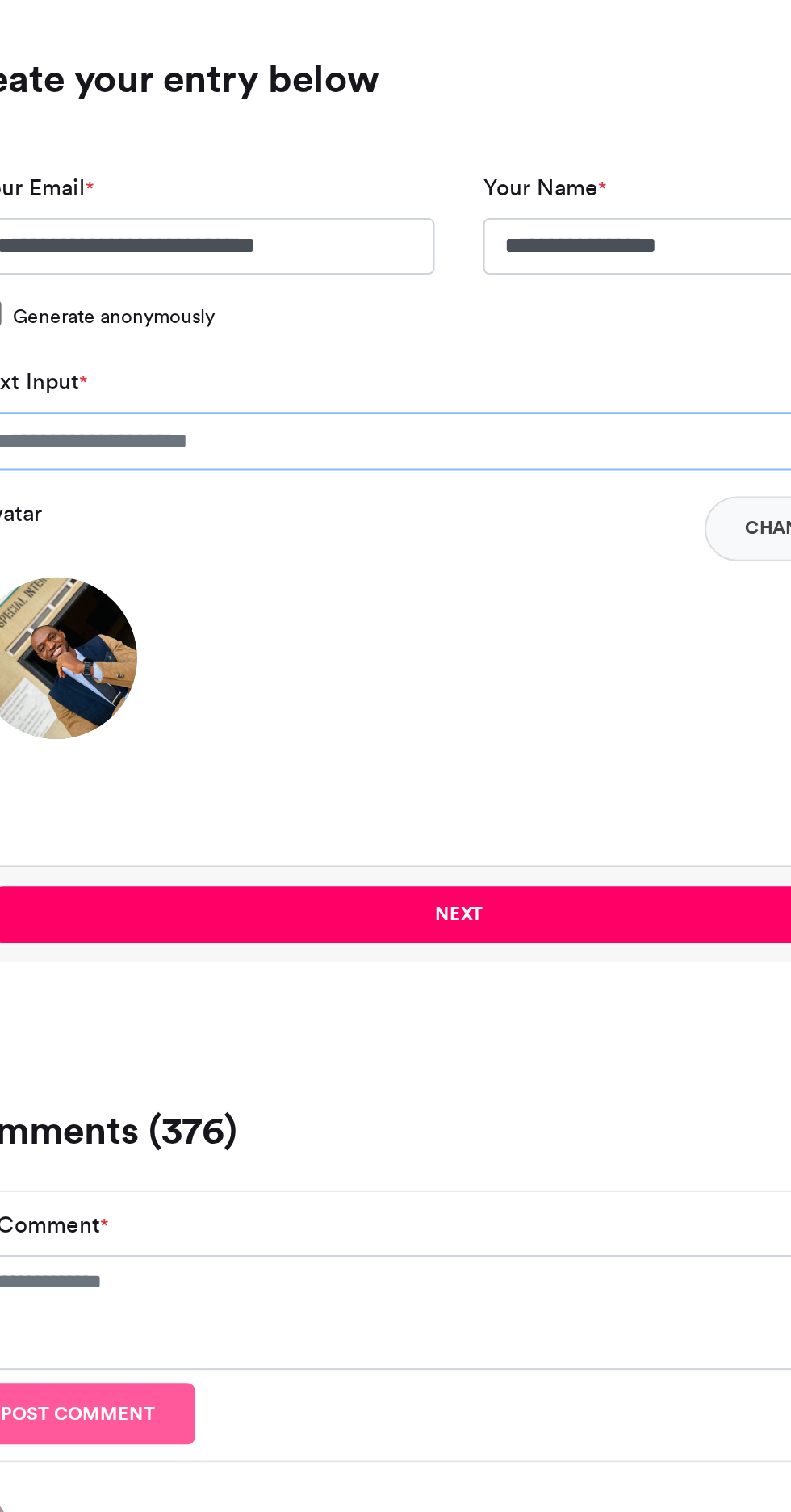
scroll to position [685, 0]
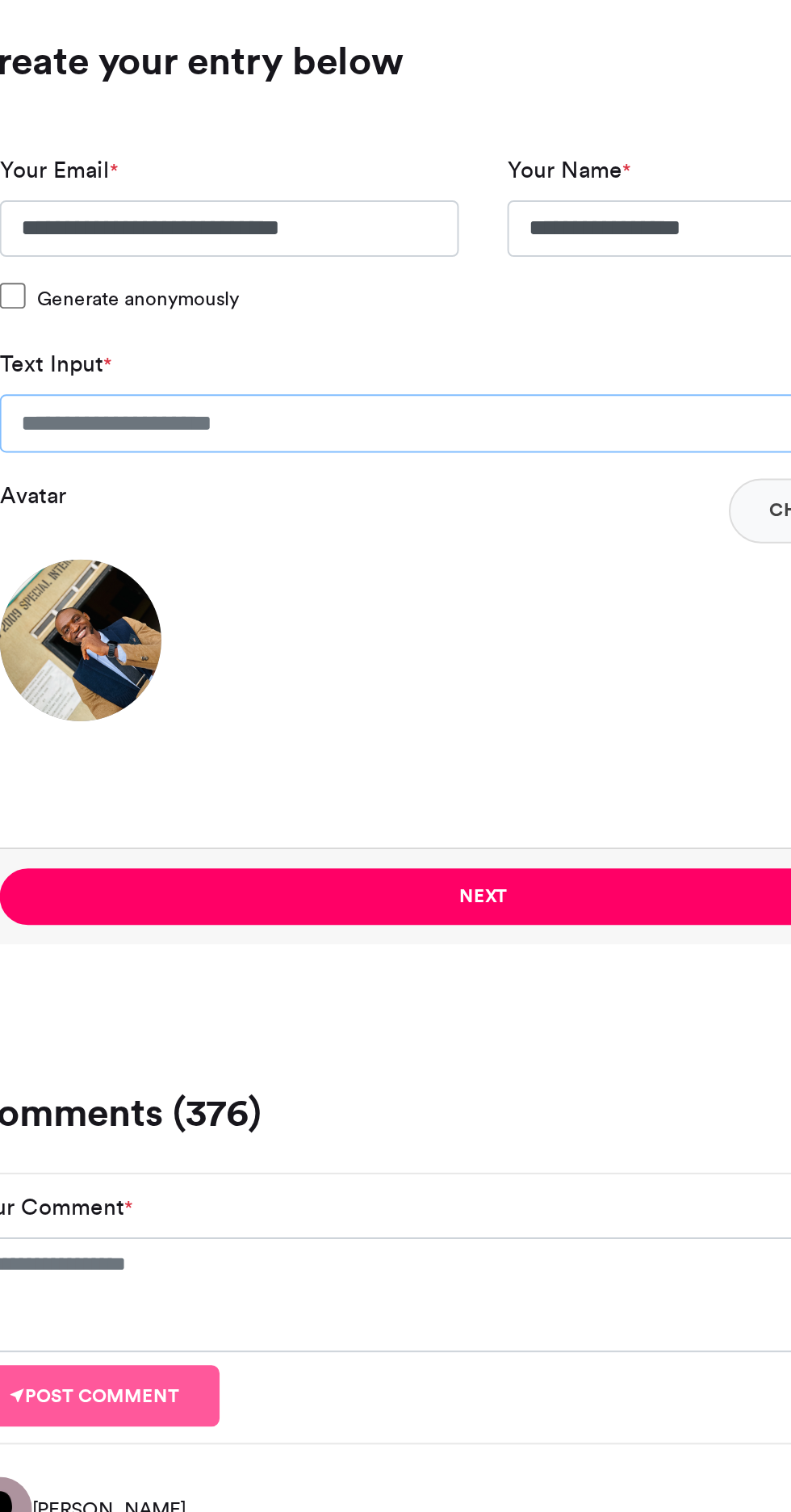
type input "**********"
click at [523, 751] on button "Change Avatar" at bounding box center [577, 746] width 119 height 33
click at [290, 932] on button "Next" at bounding box center [396, 937] width 483 height 28
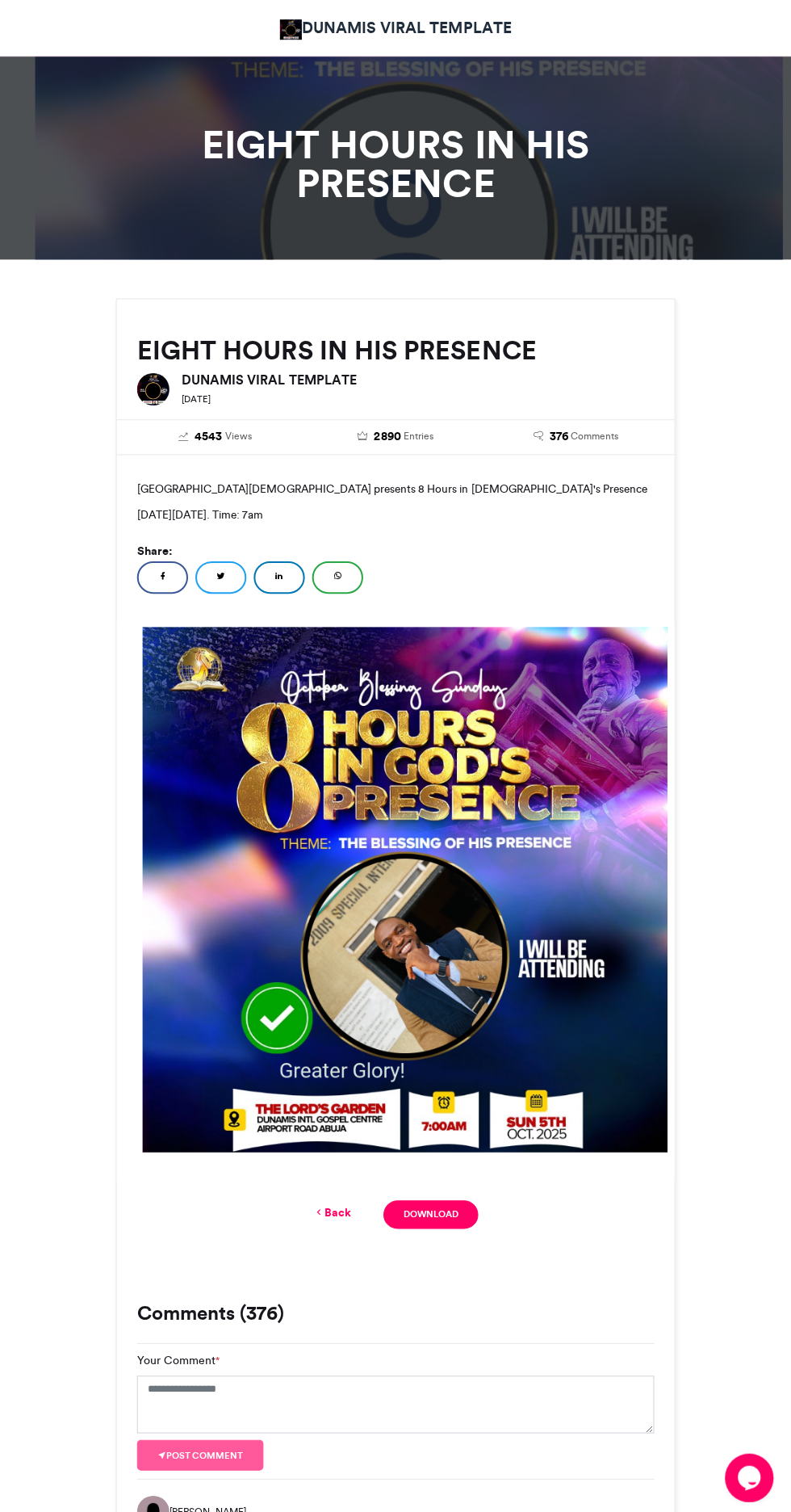
scroll to position [0, 0]
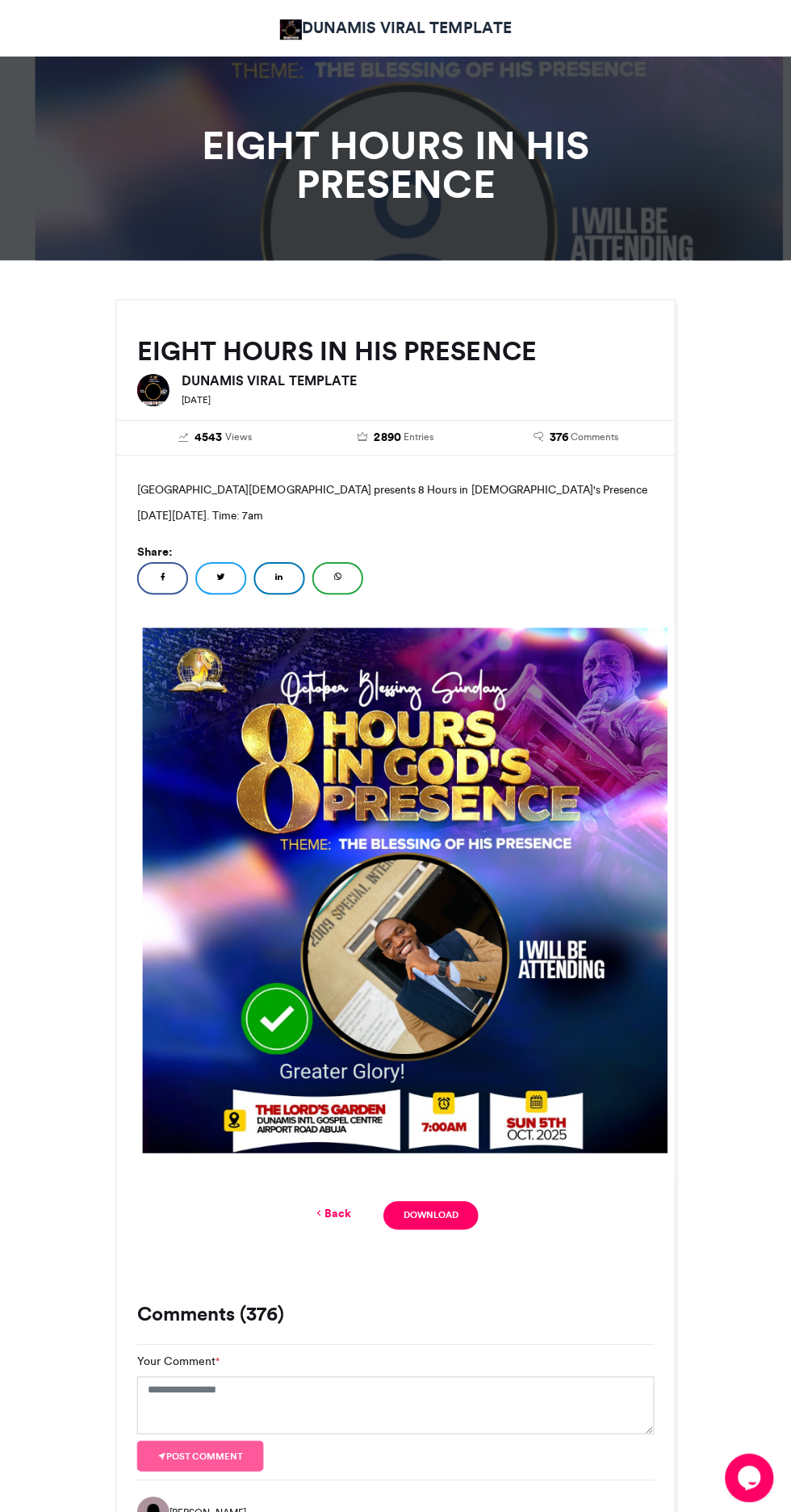
click at [411, 1220] on link "Download" at bounding box center [430, 1210] width 94 height 28
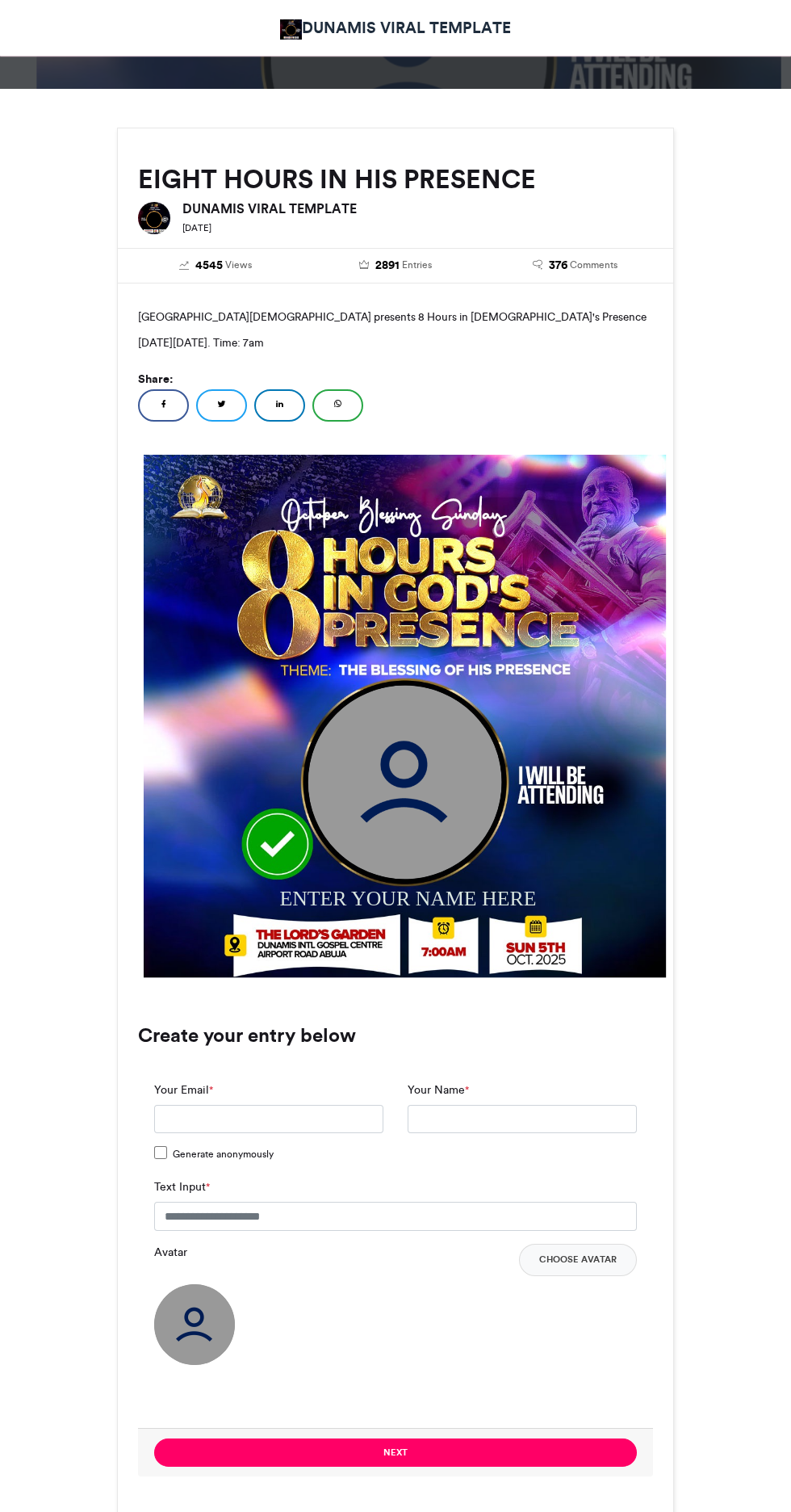
scroll to position [181, 0]
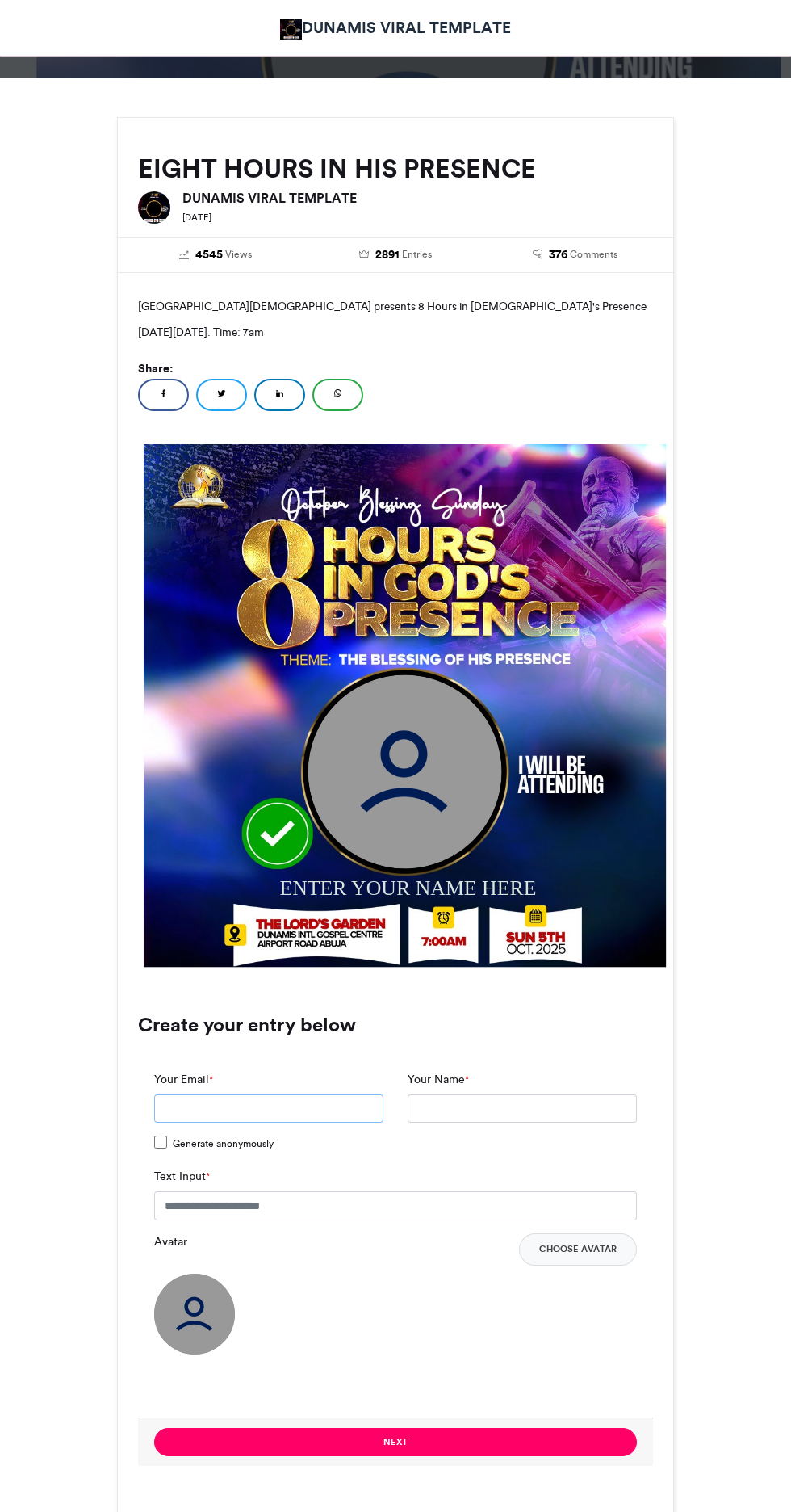
click at [200, 1109] on input "Your Email *" at bounding box center [269, 1109] width 229 height 29
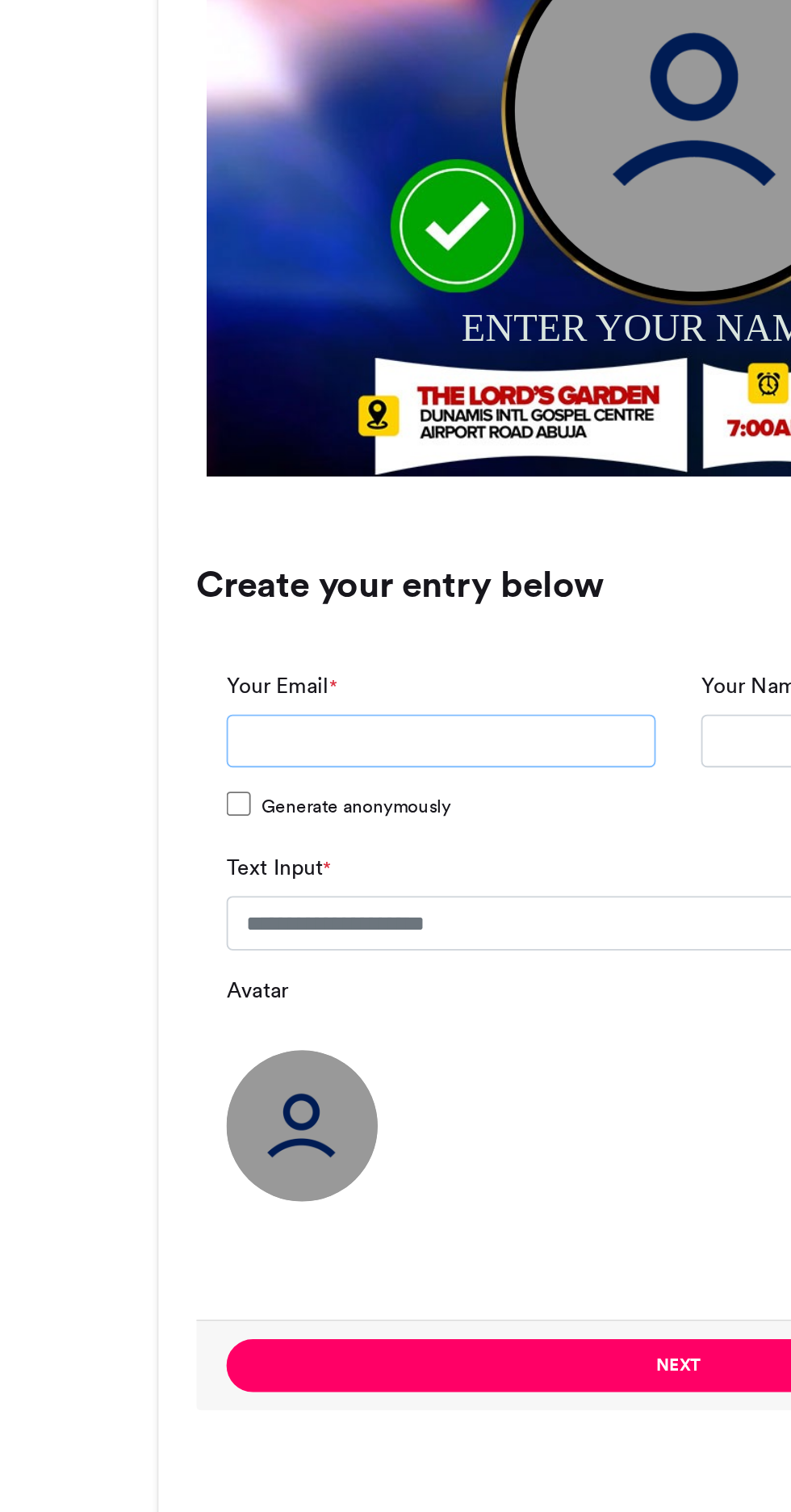
scroll to position [198, 0]
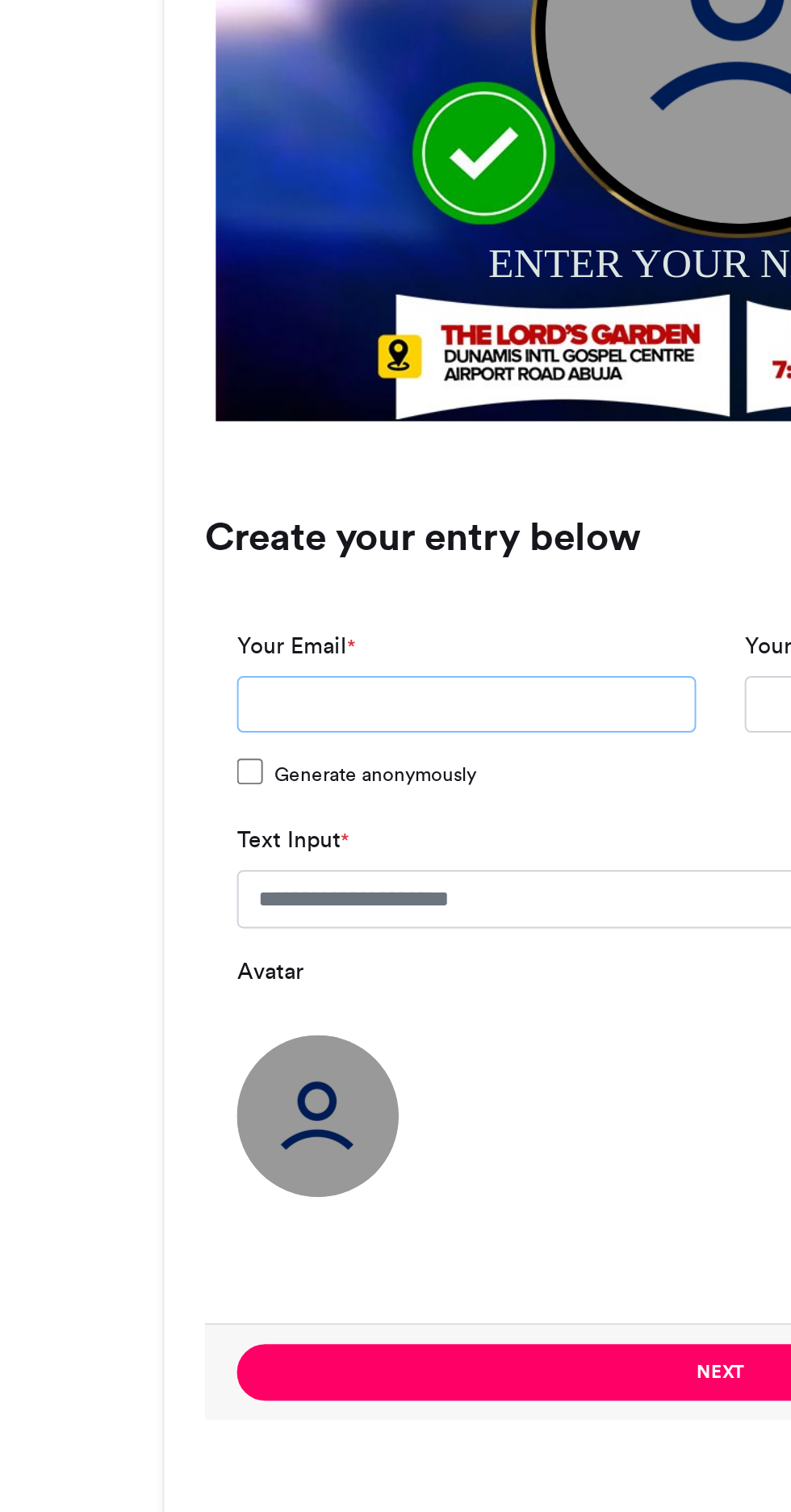
type input "**********"
click at [418, 1090] on input "Your Name *" at bounding box center [522, 1091] width 229 height 29
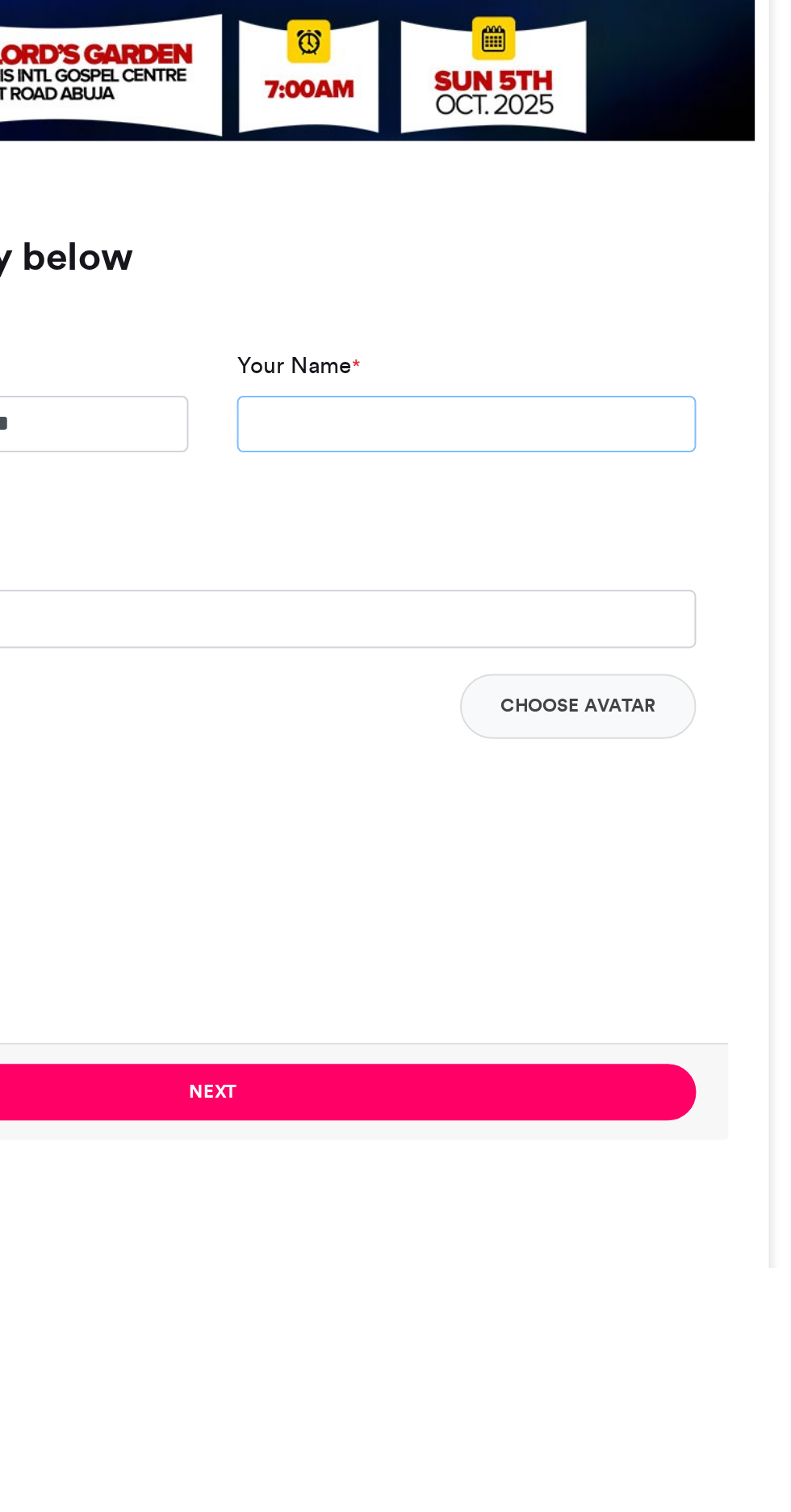
type input "**********"
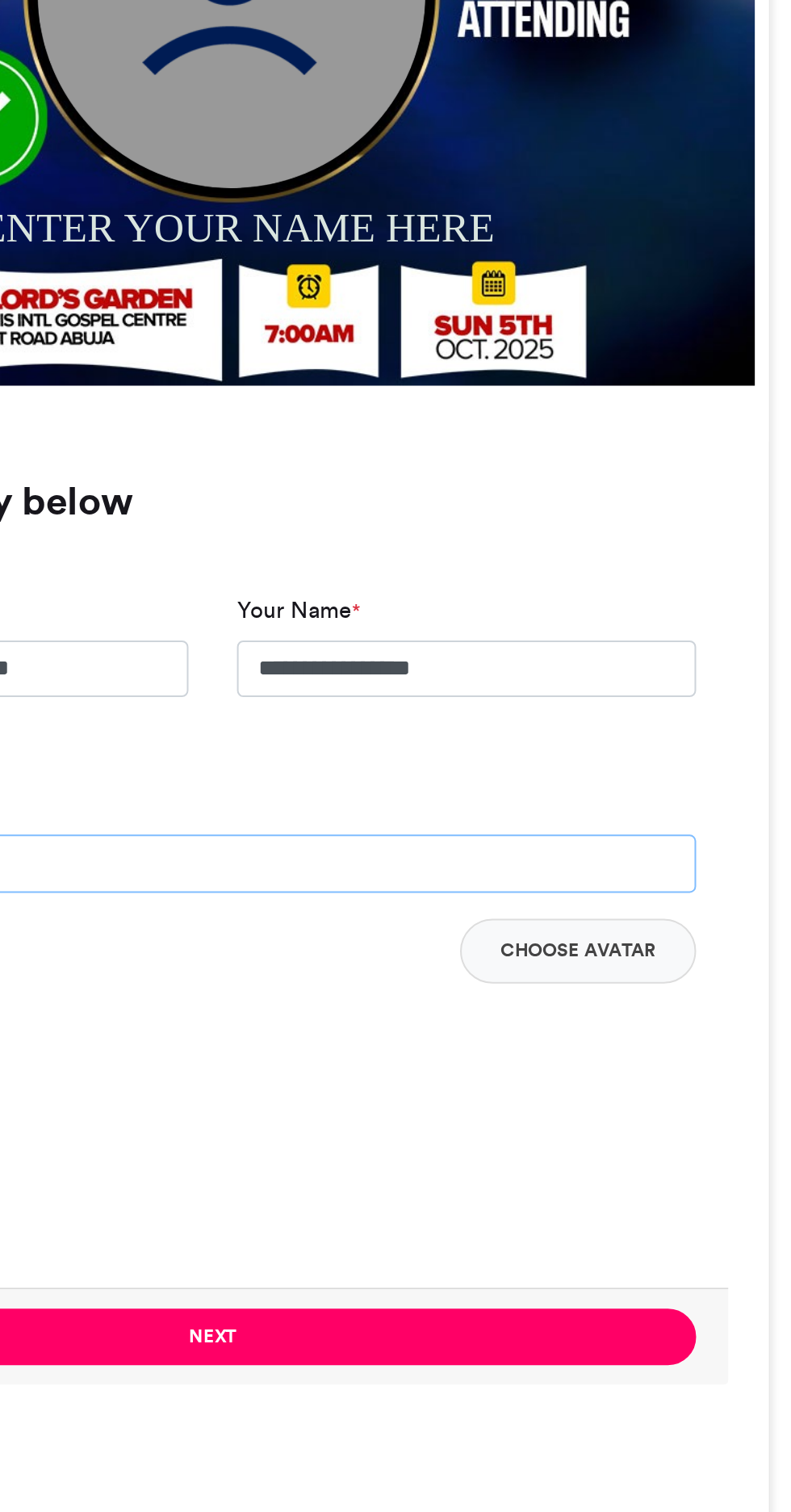
click at [355, 1190] on input "Text Input *" at bounding box center [396, 1188] width 483 height 29
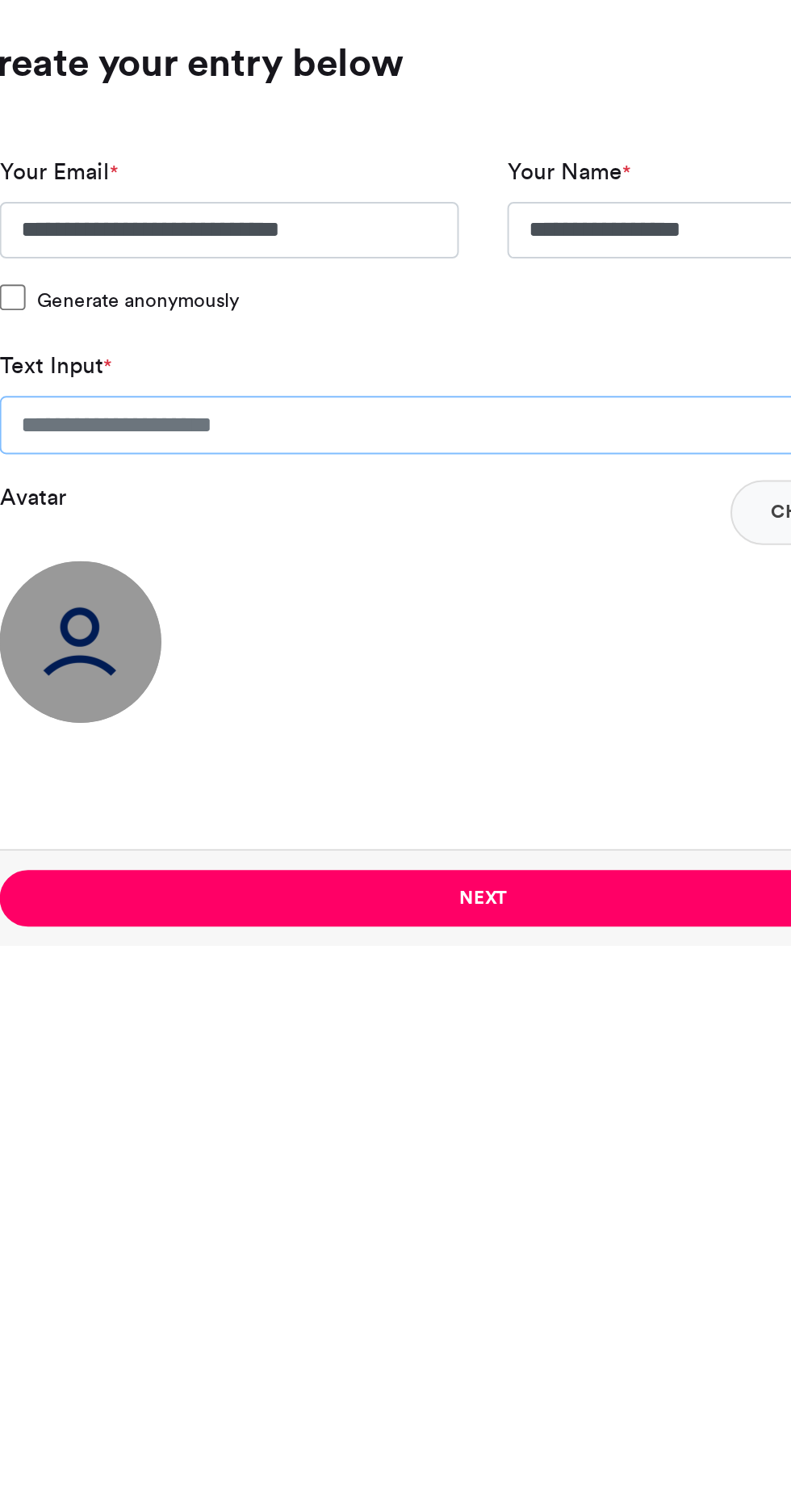
type input "**********"
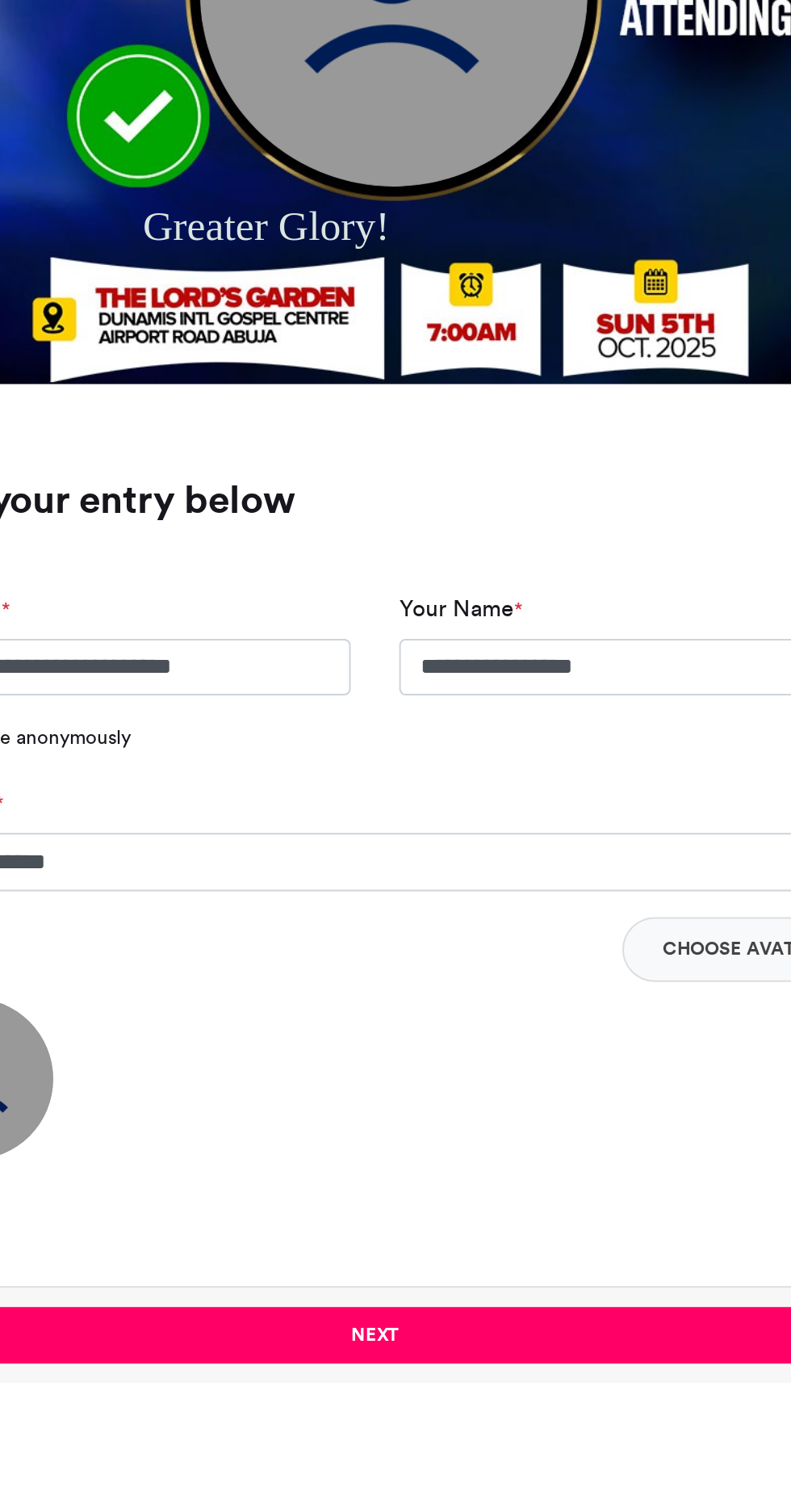
click at [575, 1235] on button "Choose Avatar" at bounding box center [577, 1231] width 118 height 33
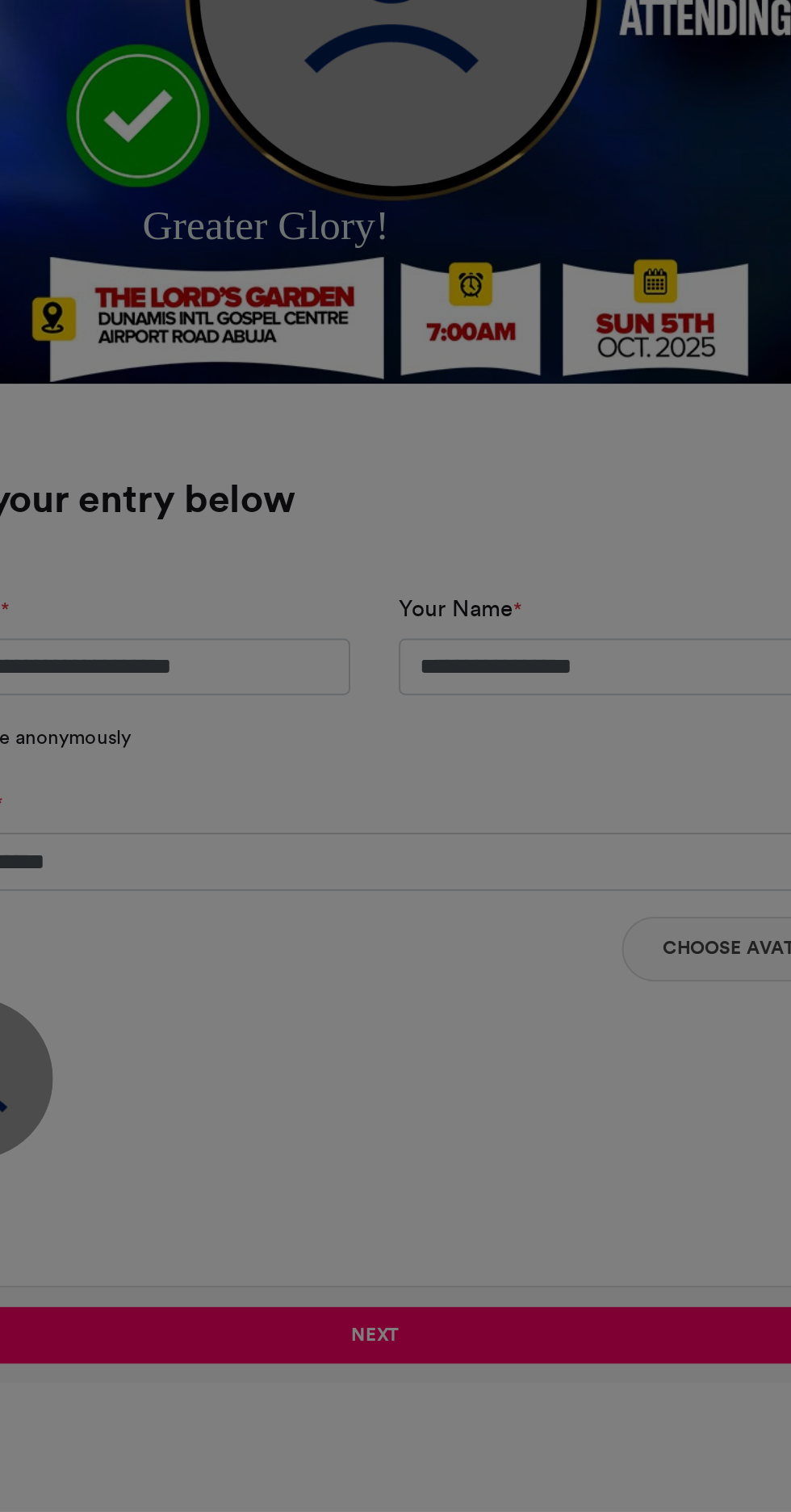
type input "******"
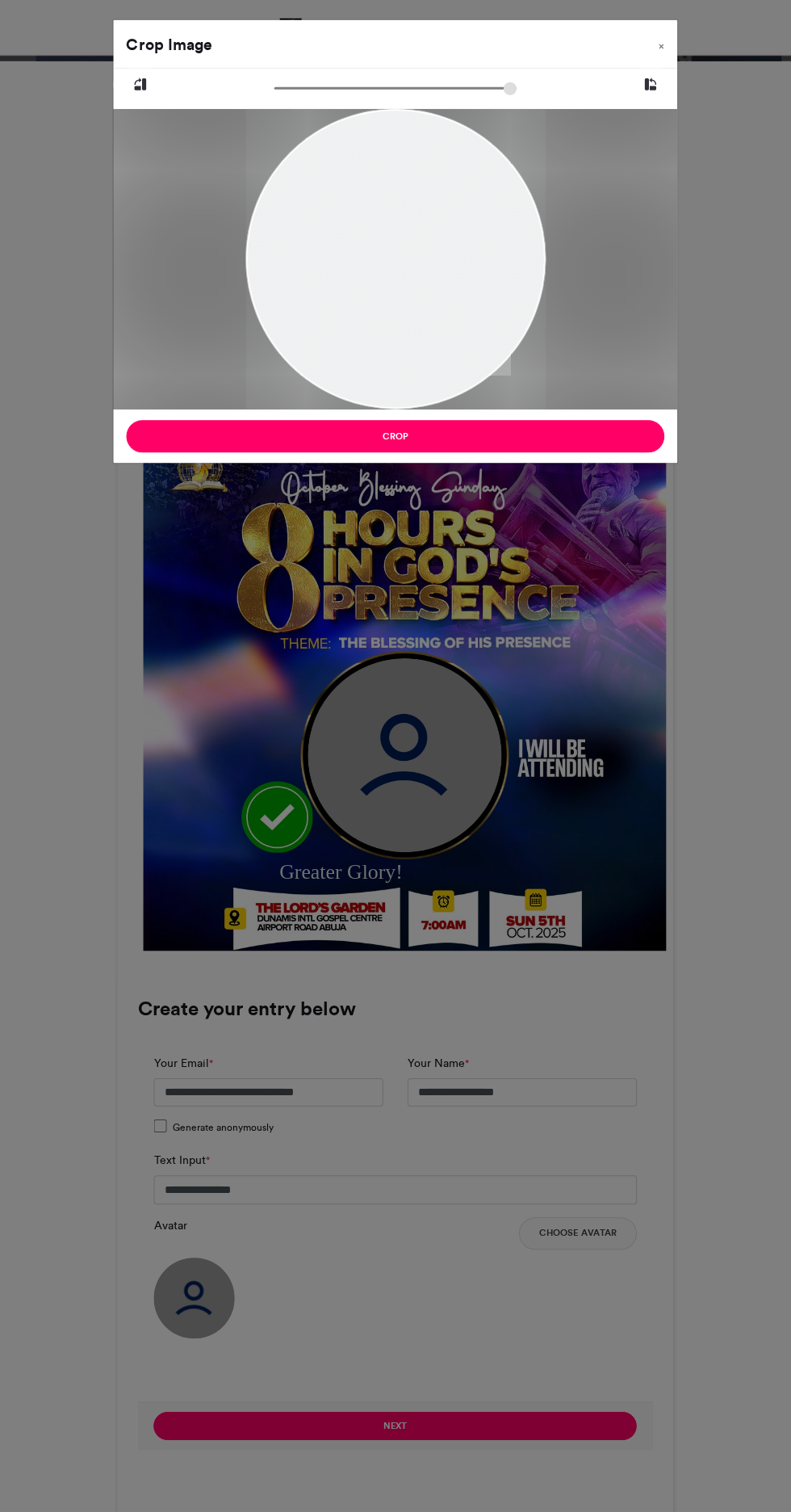
scroll to position [197, 0]
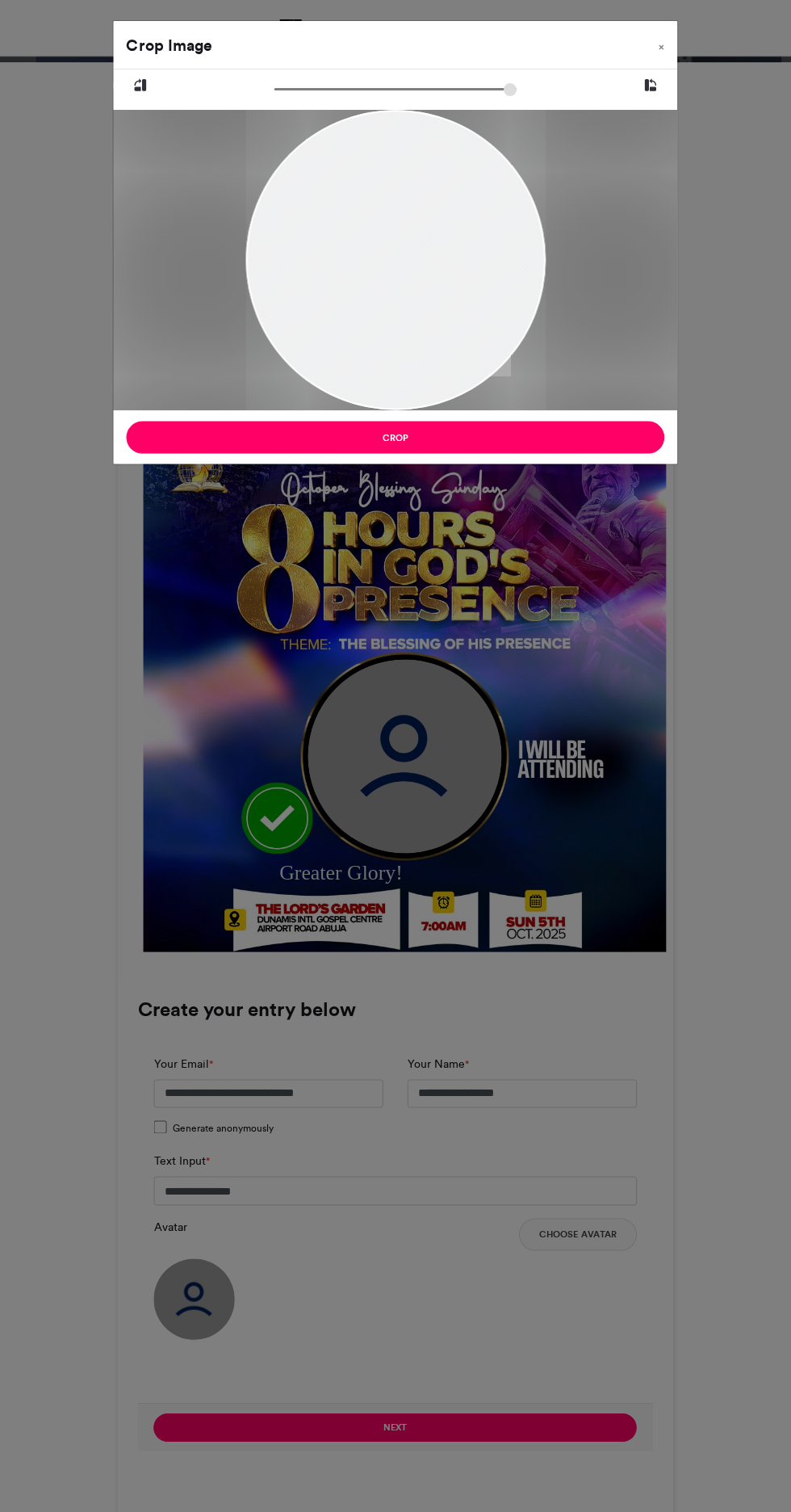
click at [248, 1130] on div "Crop Image × Crop" at bounding box center [395, 756] width 791 height 1512
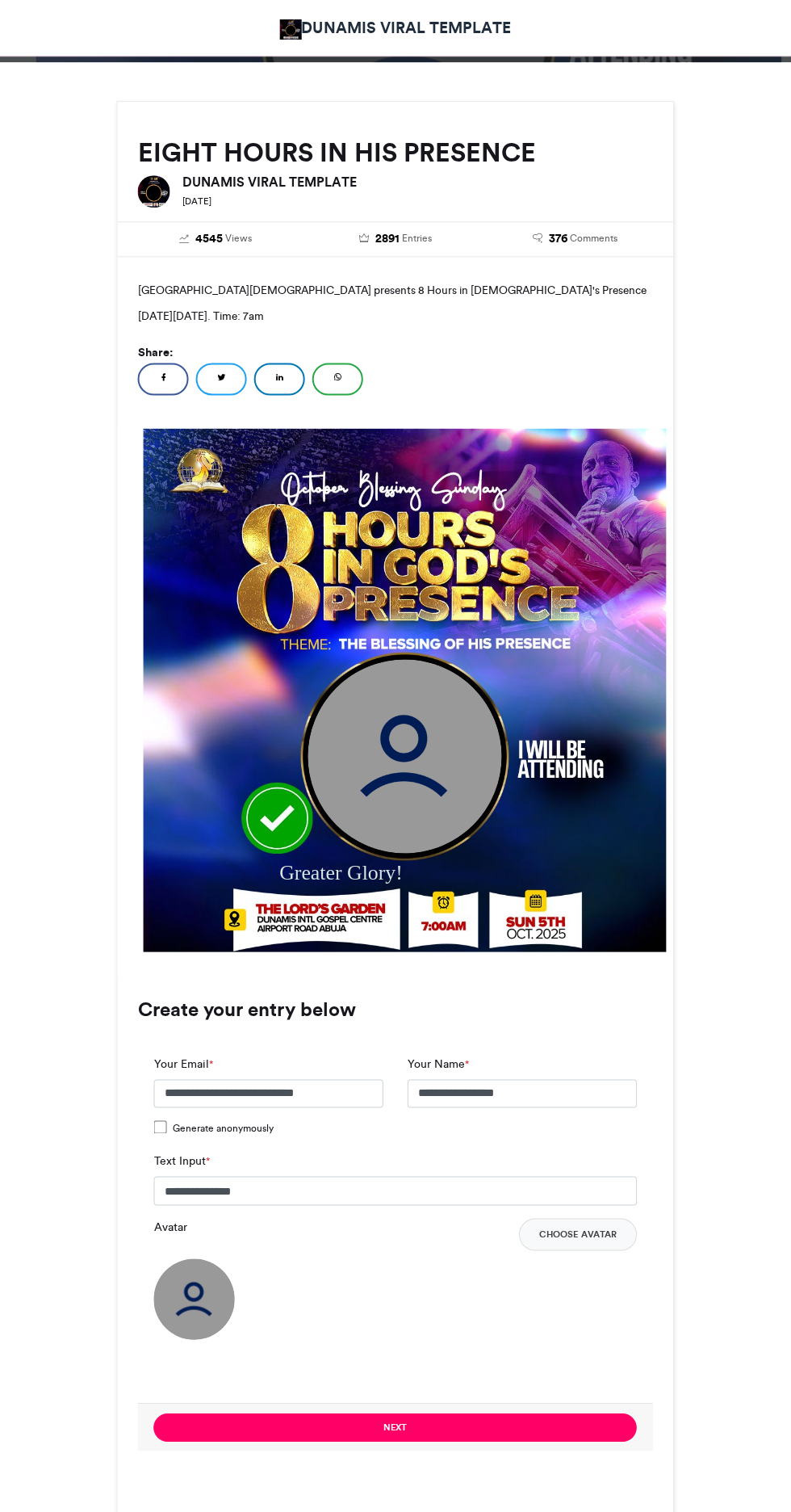
click at [285, 1059] on div "**********" at bounding box center [269, 1081] width 229 height 52
click at [609, 1246] on button "Choose Avatar" at bounding box center [577, 1233] width 118 height 33
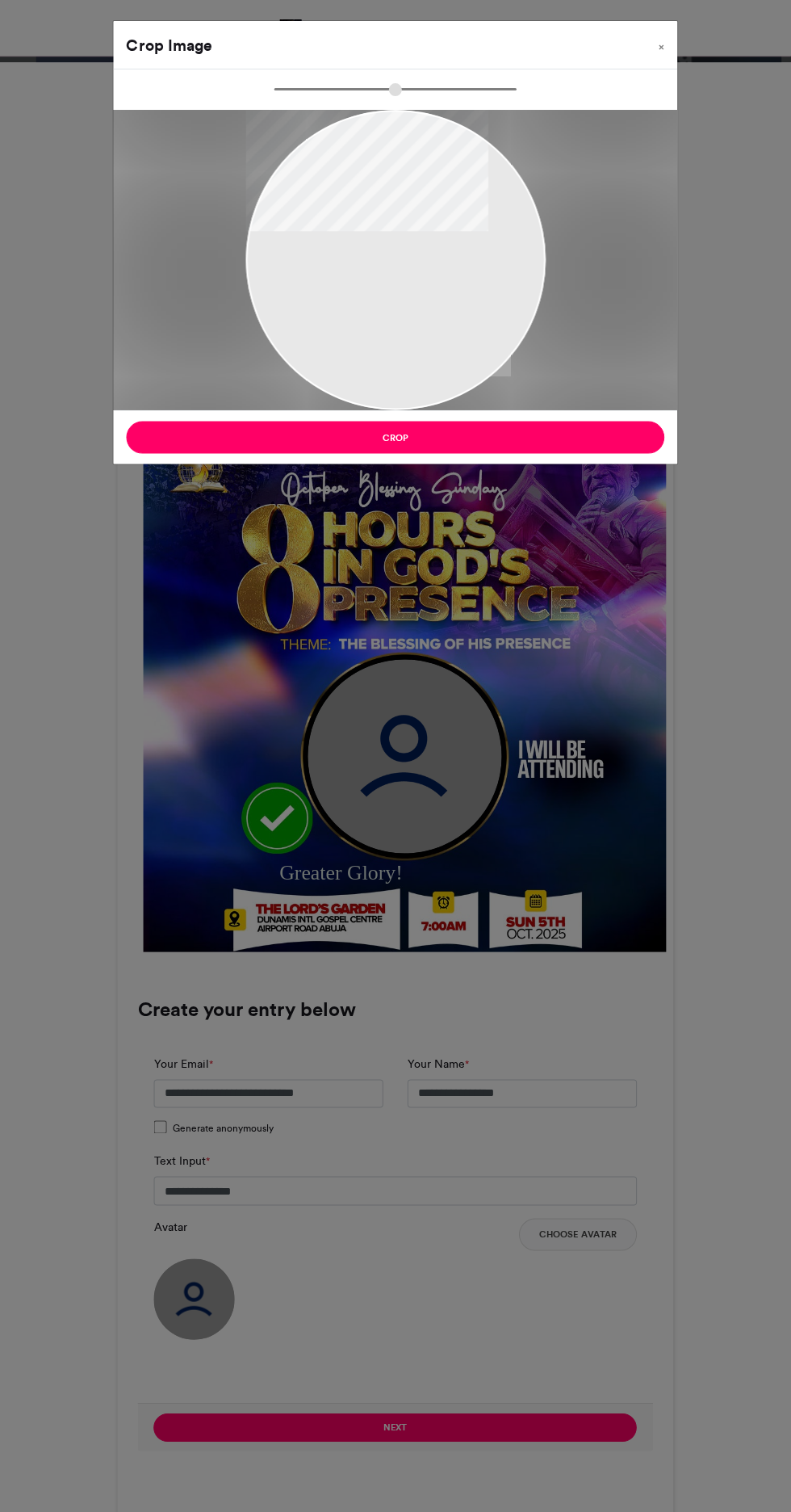
type input "******"
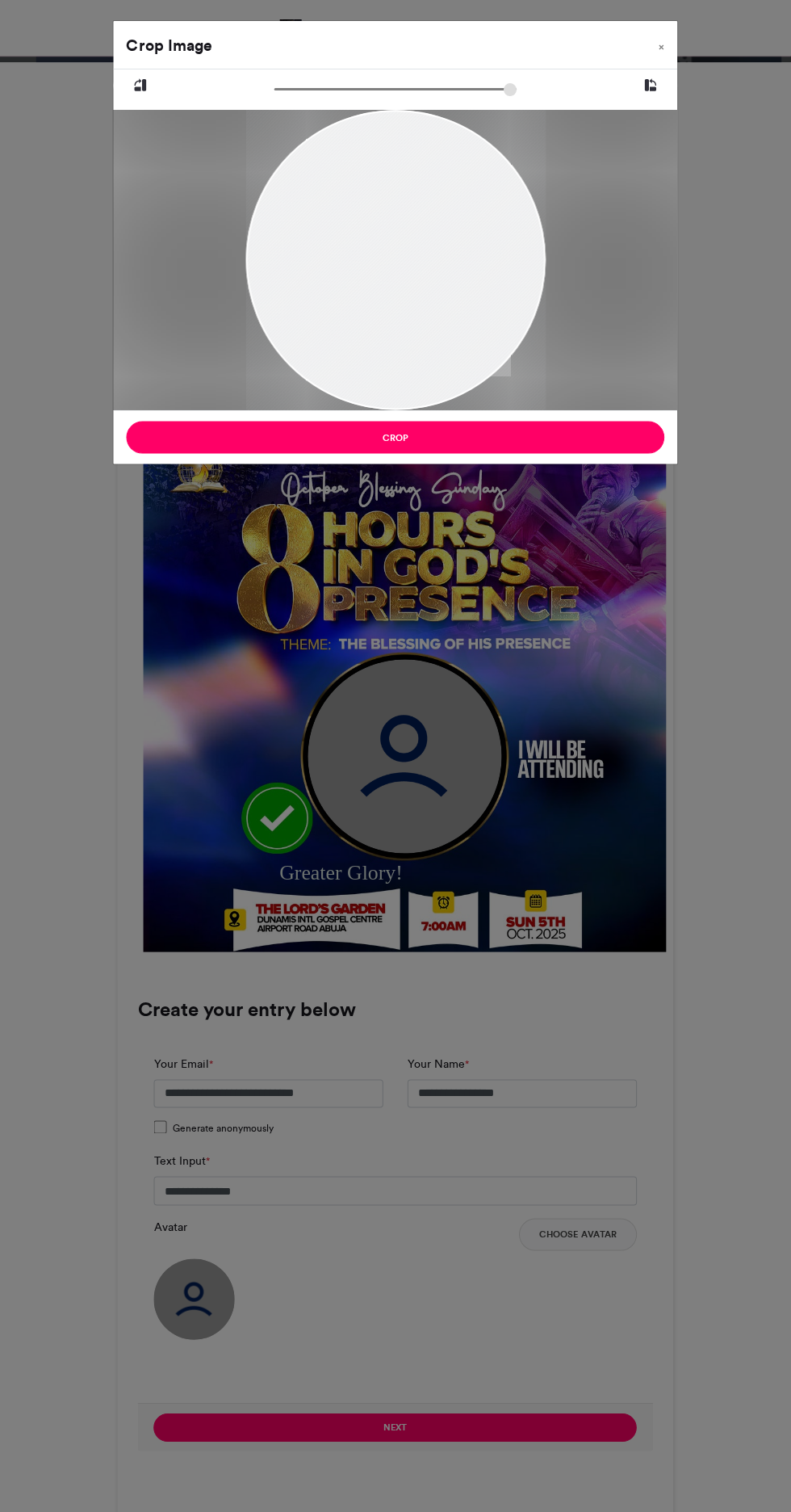
click at [150, 450] on button "Crop" at bounding box center [396, 437] width 538 height 33
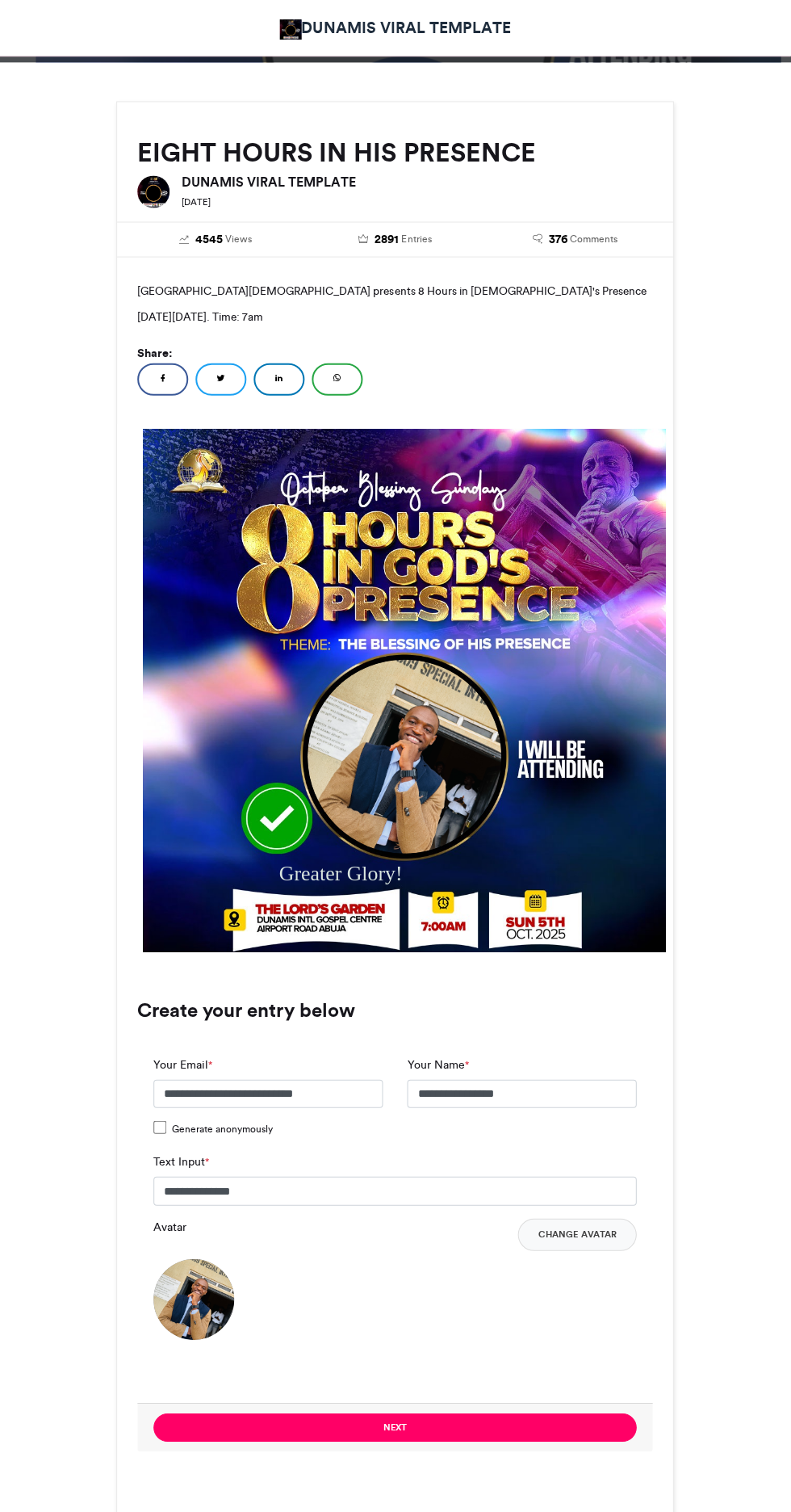
click at [353, 1424] on button "Next" at bounding box center [396, 1425] width 483 height 28
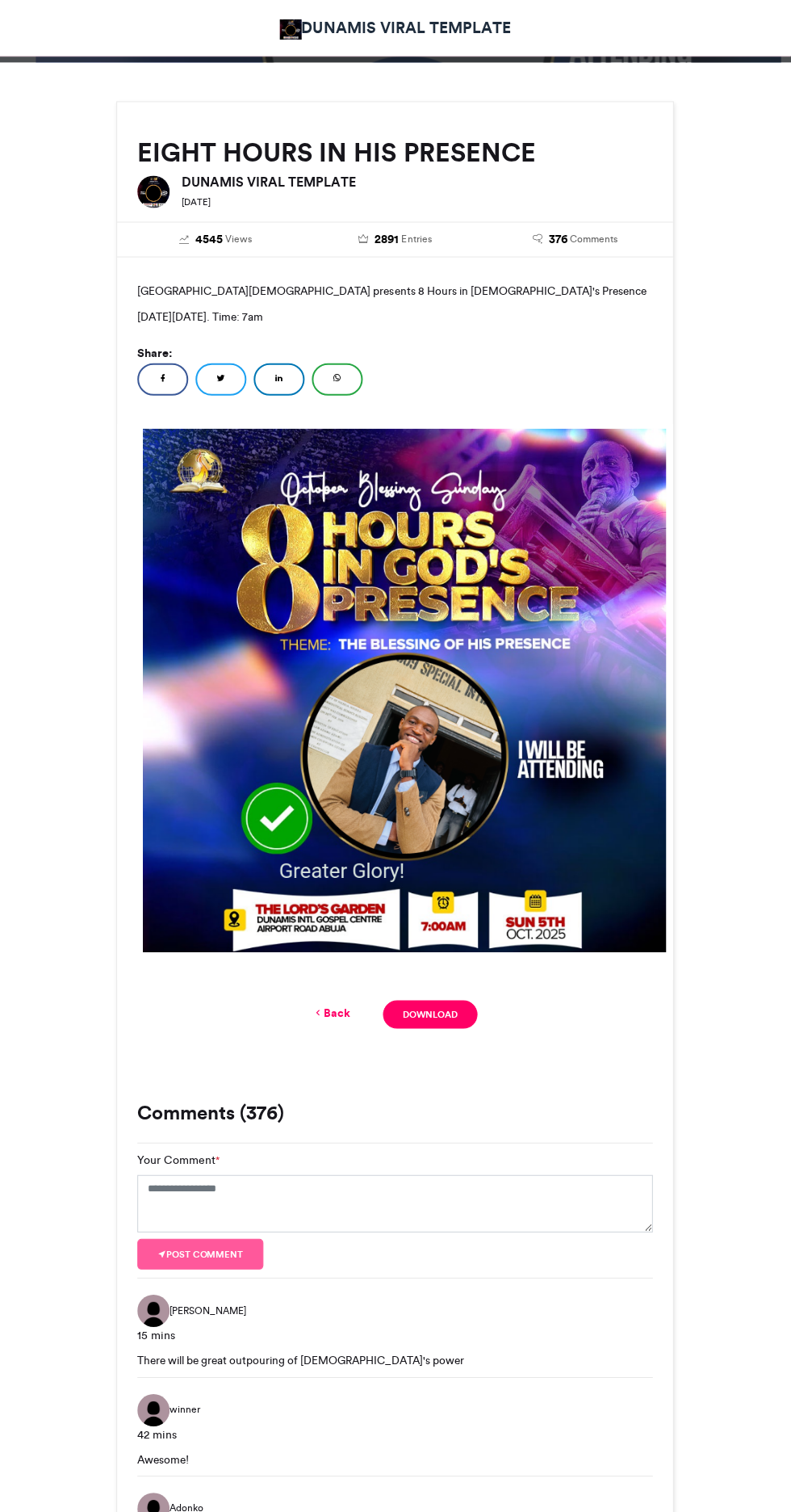
click at [431, 1015] on link "Download" at bounding box center [430, 1013] width 94 height 28
